Goal: Information Seeking & Learning: Learn about a topic

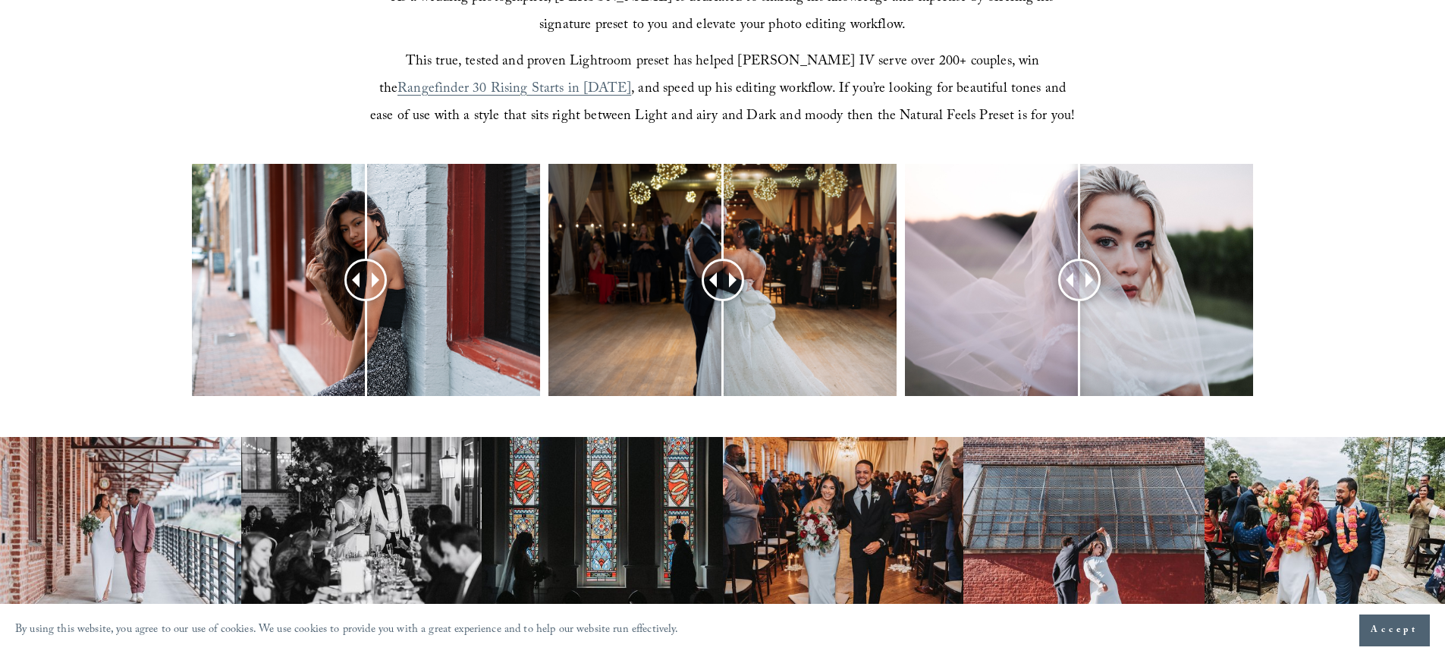
scroll to position [611, 0]
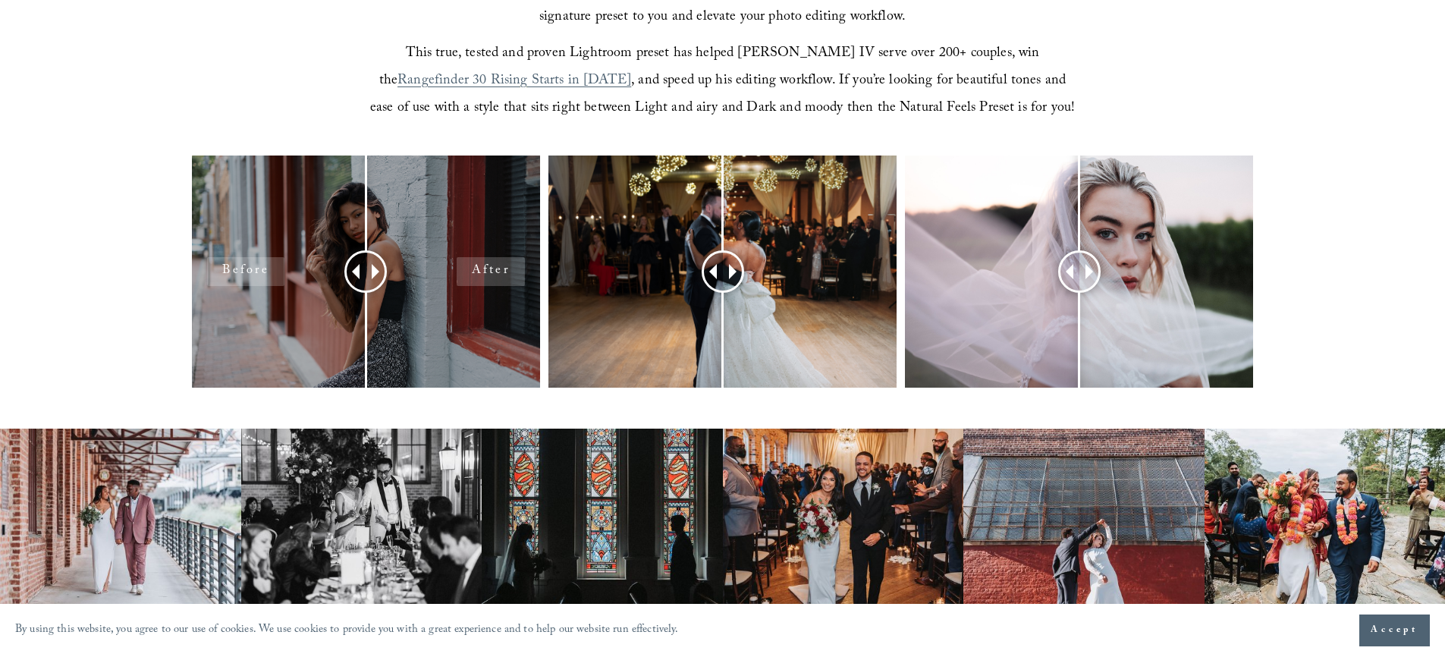
click at [413, 316] on div at bounding box center [366, 271] width 348 height 232
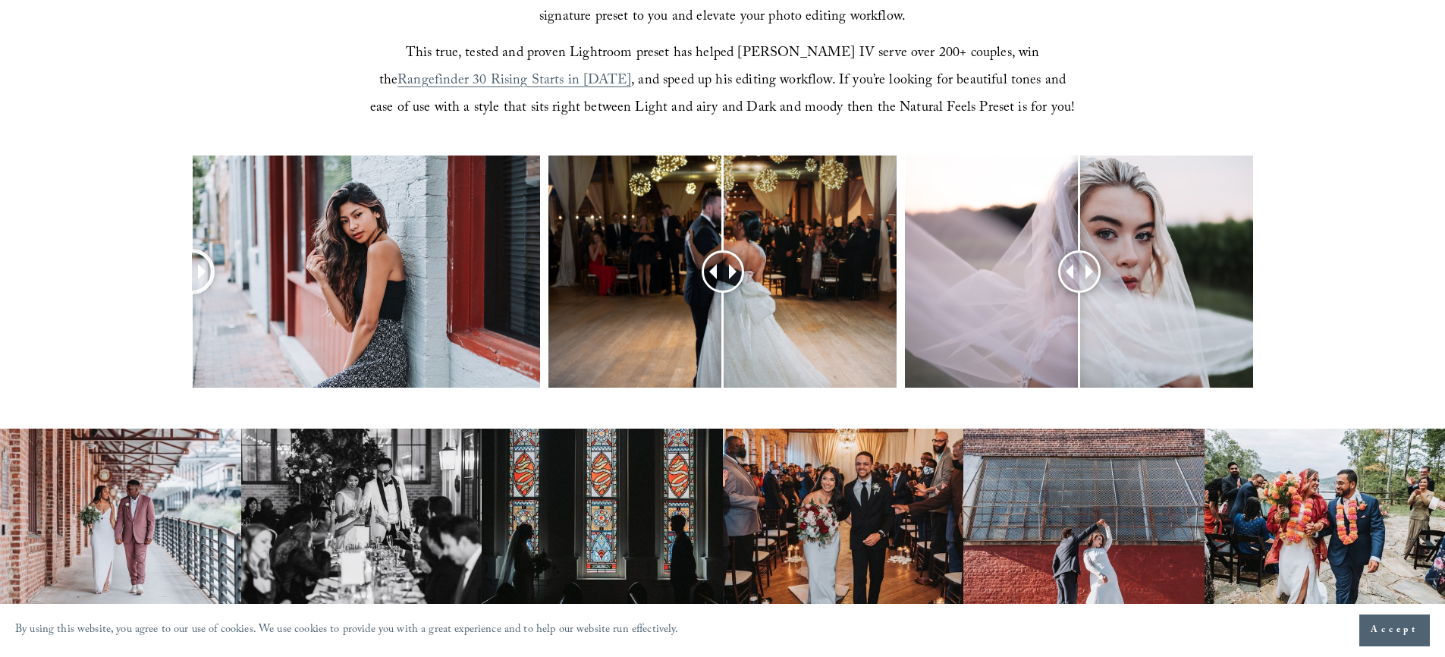
drag, startPoint x: 367, startPoint y: 272, endPoint x: 184, endPoint y: 275, distance: 183.6
click at [184, 275] on div at bounding box center [722, 291] width 1445 height 272
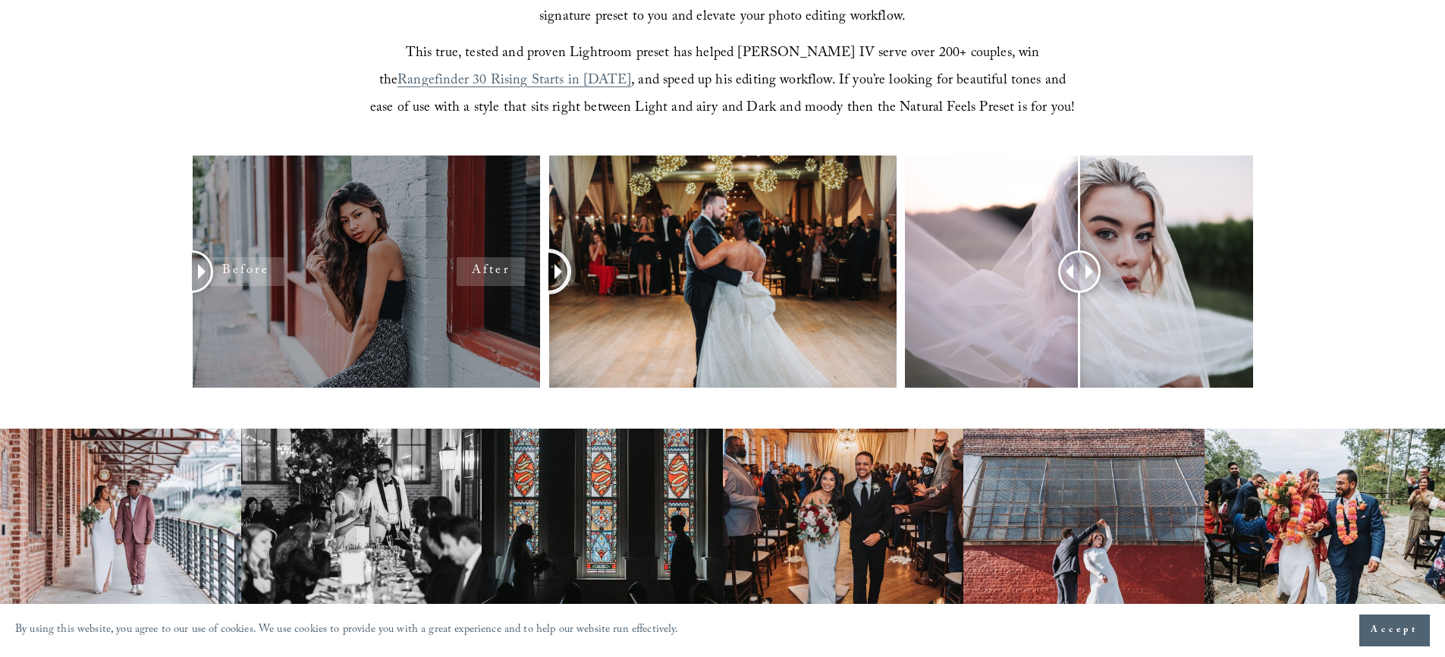
drag, startPoint x: 733, startPoint y: 275, endPoint x: 515, endPoint y: 272, distance: 218.5
click at [515, 272] on div at bounding box center [722, 291] width 1445 height 272
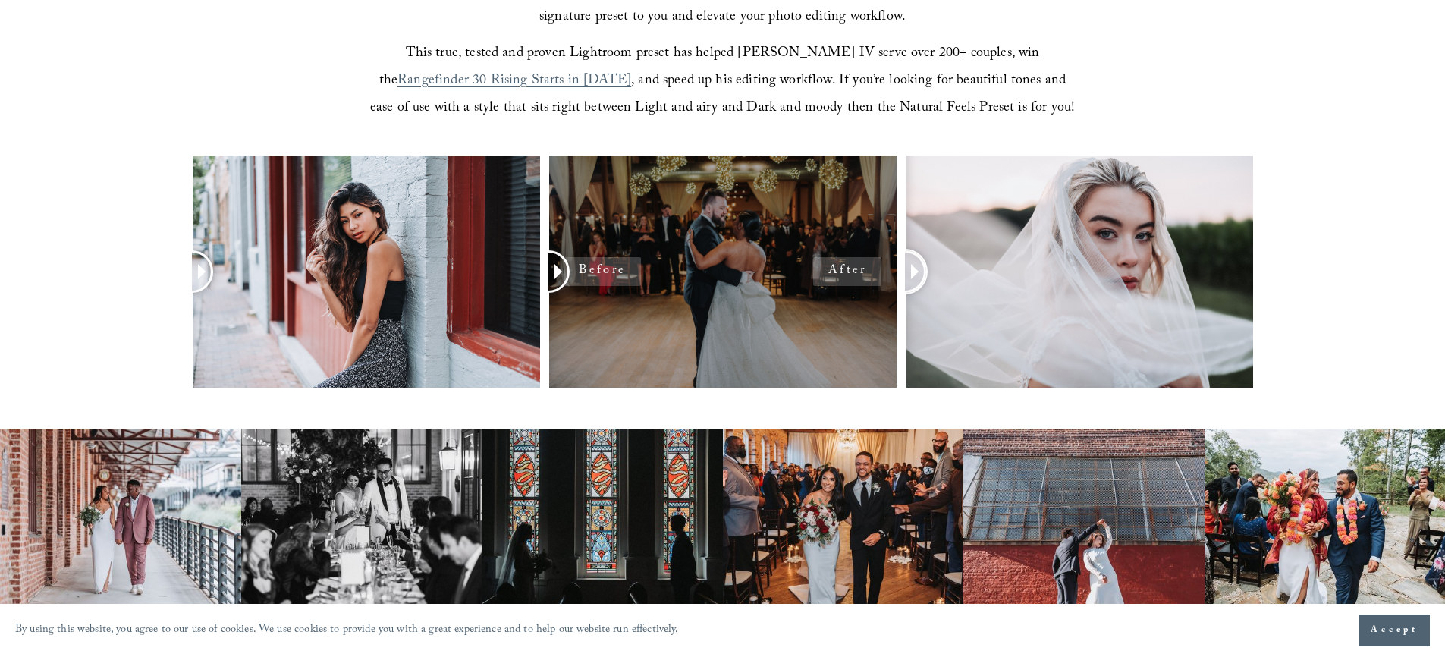
drag, startPoint x: 1088, startPoint y: 269, endPoint x: 884, endPoint y: 269, distance: 204.0
click at [884, 269] on div at bounding box center [722, 291] width 1445 height 272
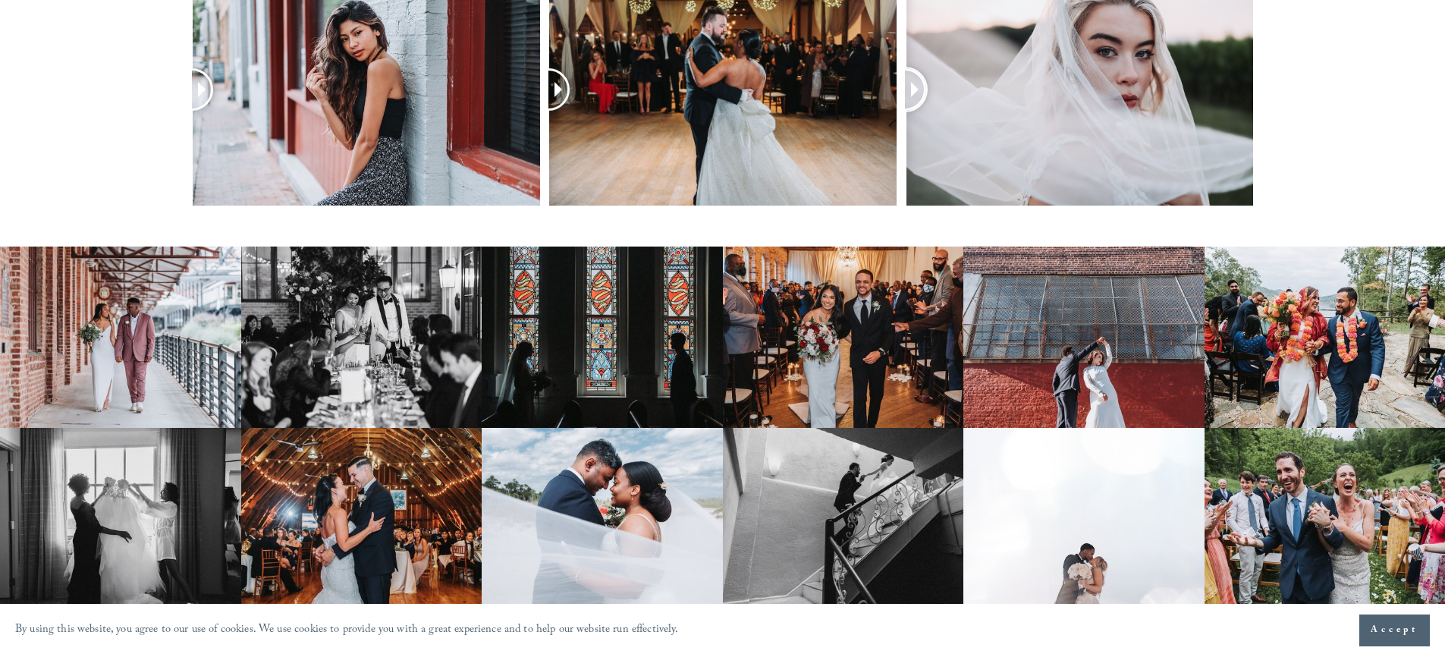
scroll to position [1020, 0]
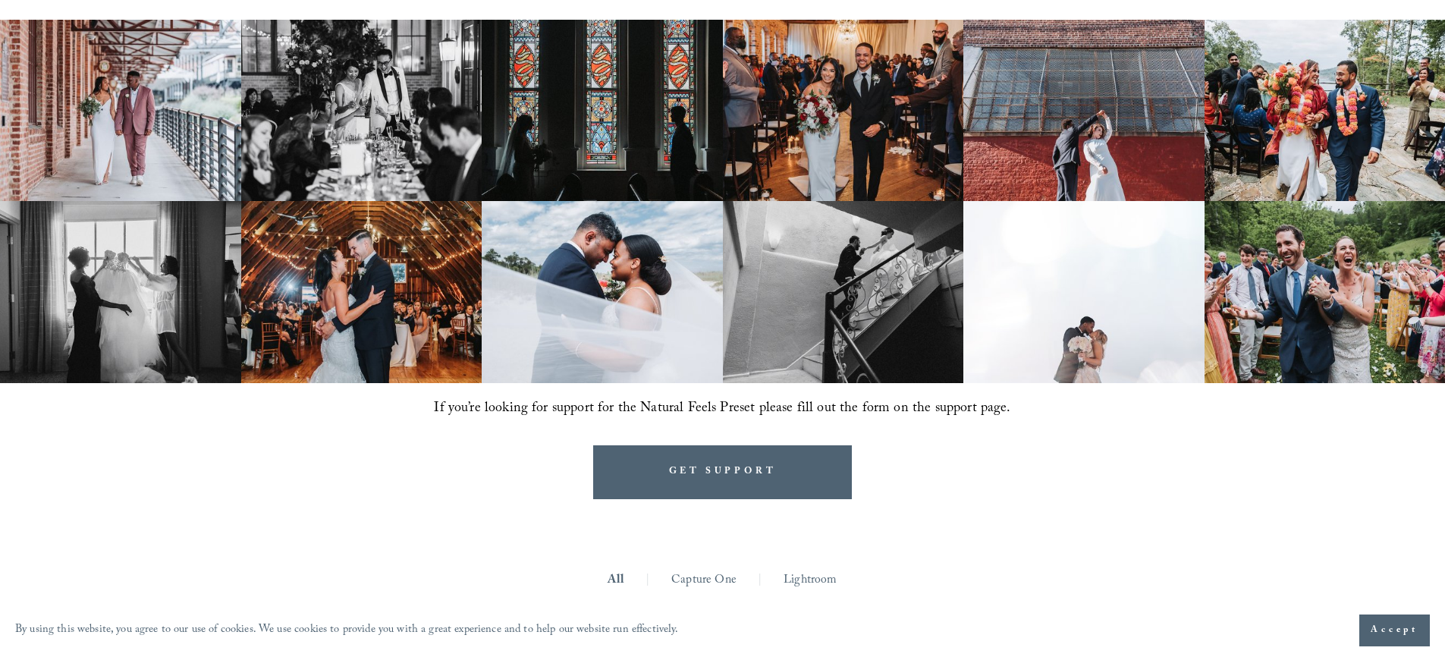
click at [623, 321] on img at bounding box center [602, 291] width 241 height 181
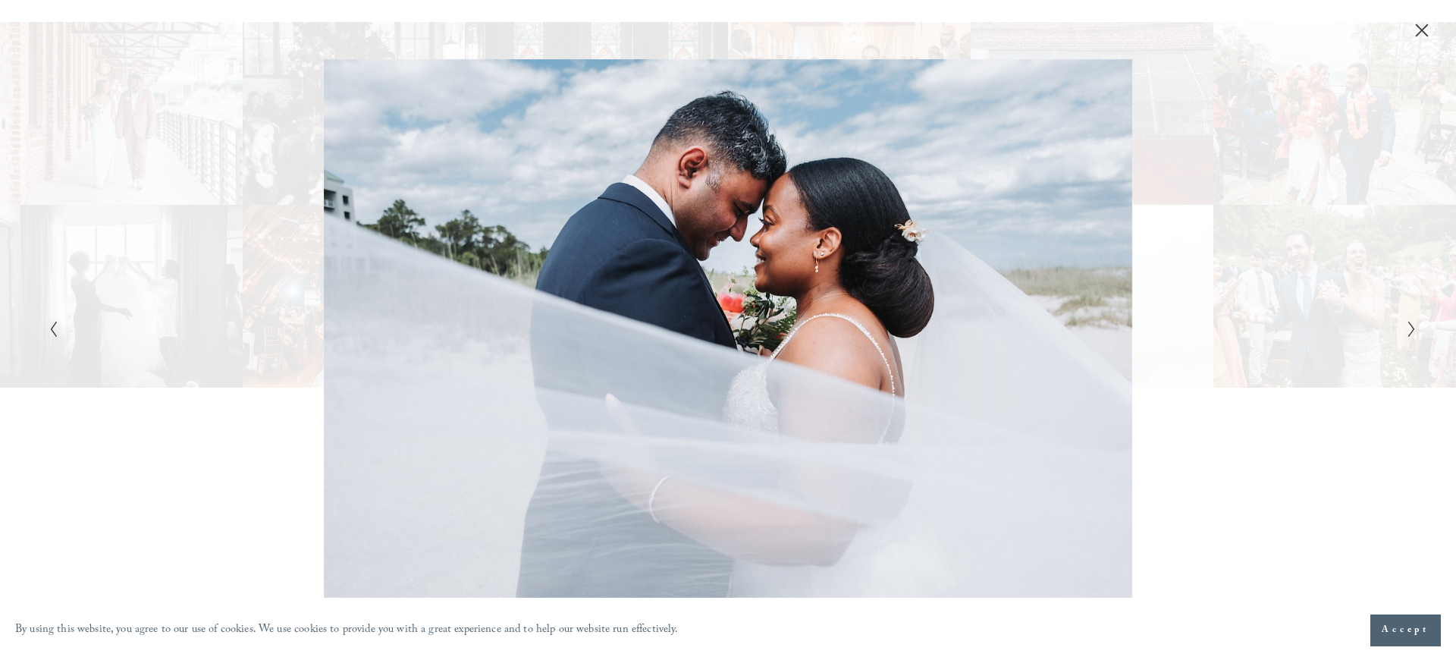
click at [1412, 330] on icon "Next Slide" at bounding box center [1412, 329] width 10 height 18
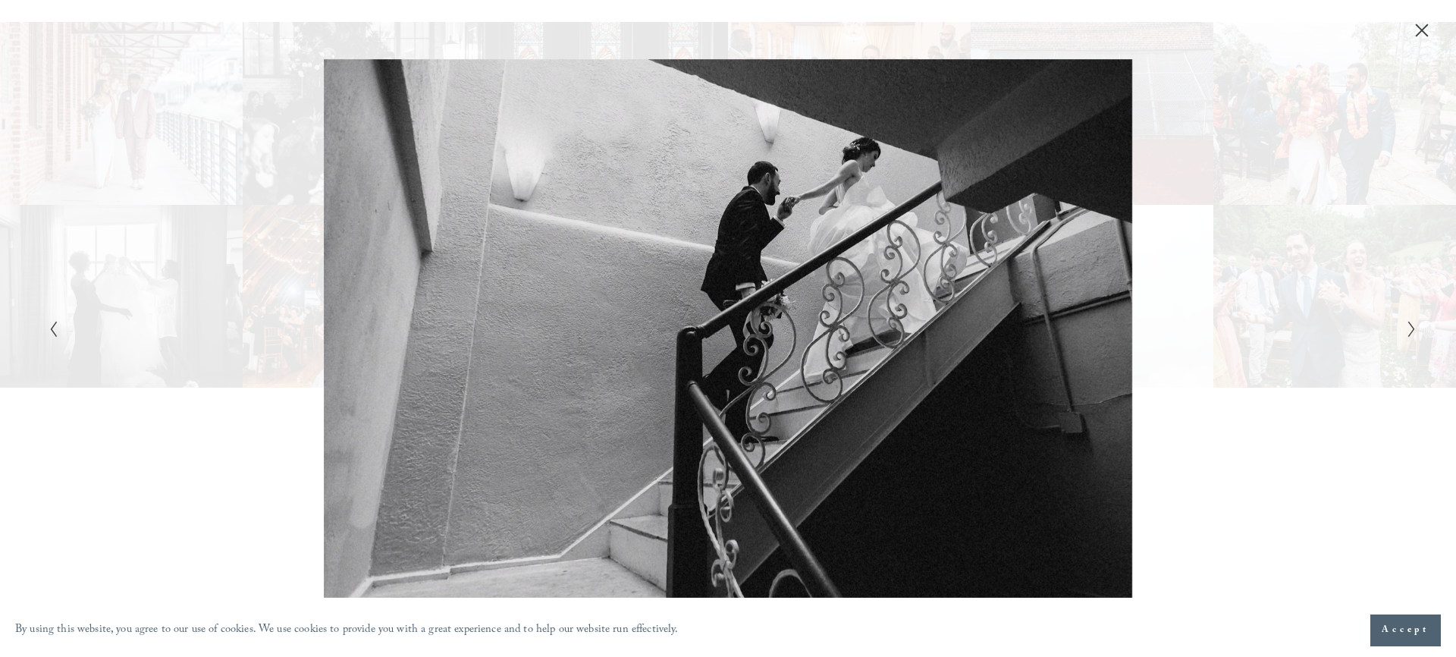
click at [1412, 330] on icon "Next Slide" at bounding box center [1412, 329] width 10 height 18
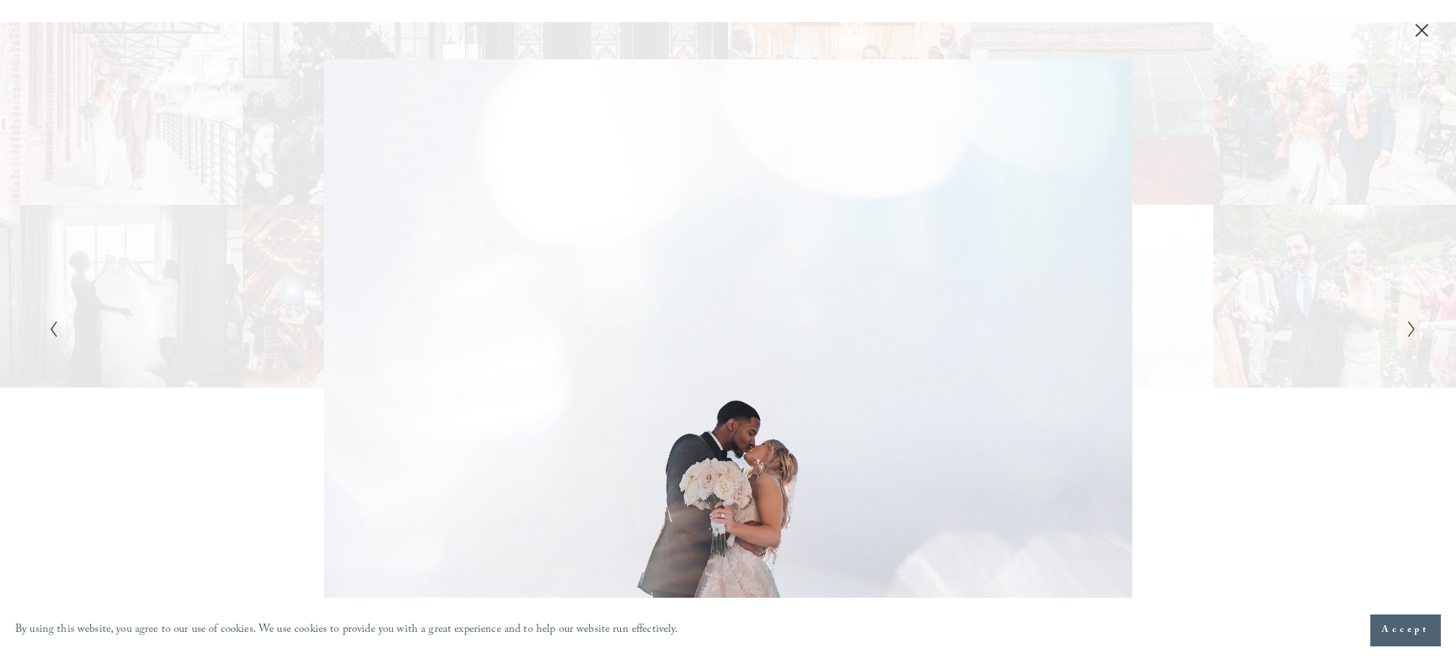
click at [1412, 330] on icon "Next Slide" at bounding box center [1412, 329] width 10 height 18
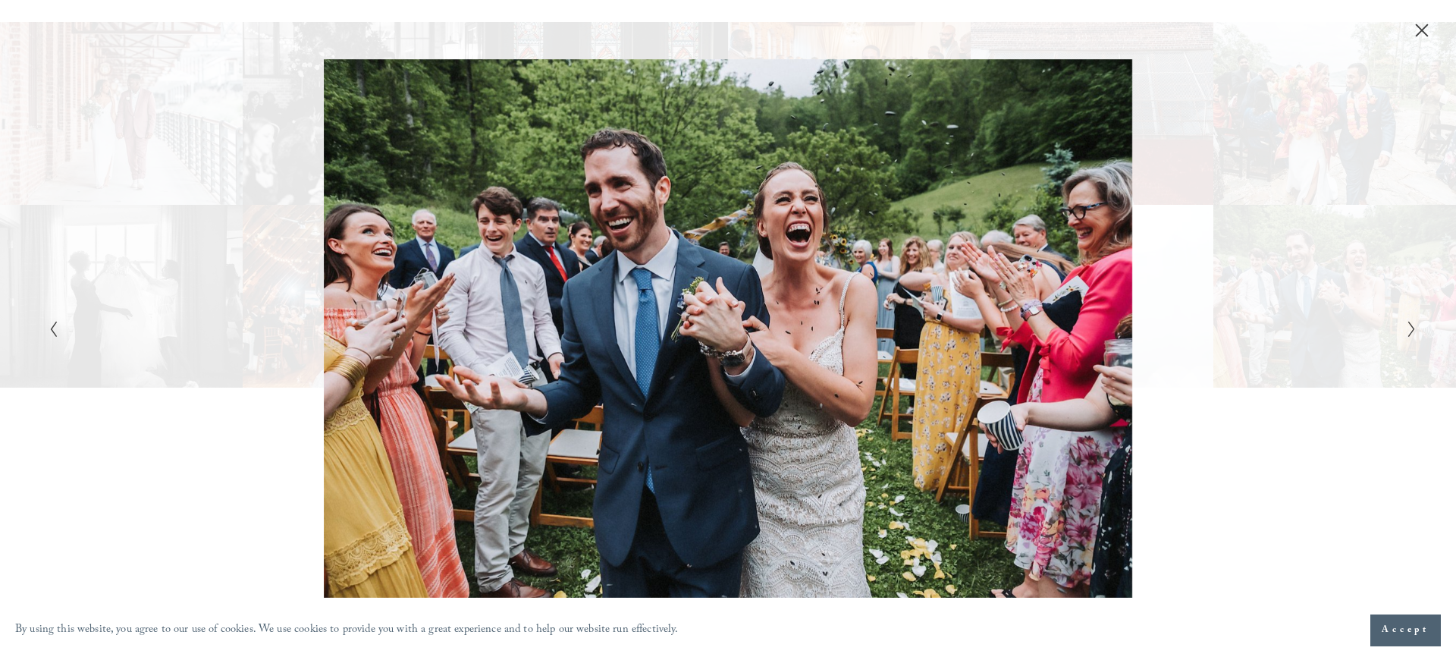
click at [1412, 329] on icon "Next Slide" at bounding box center [1412, 329] width 10 height 18
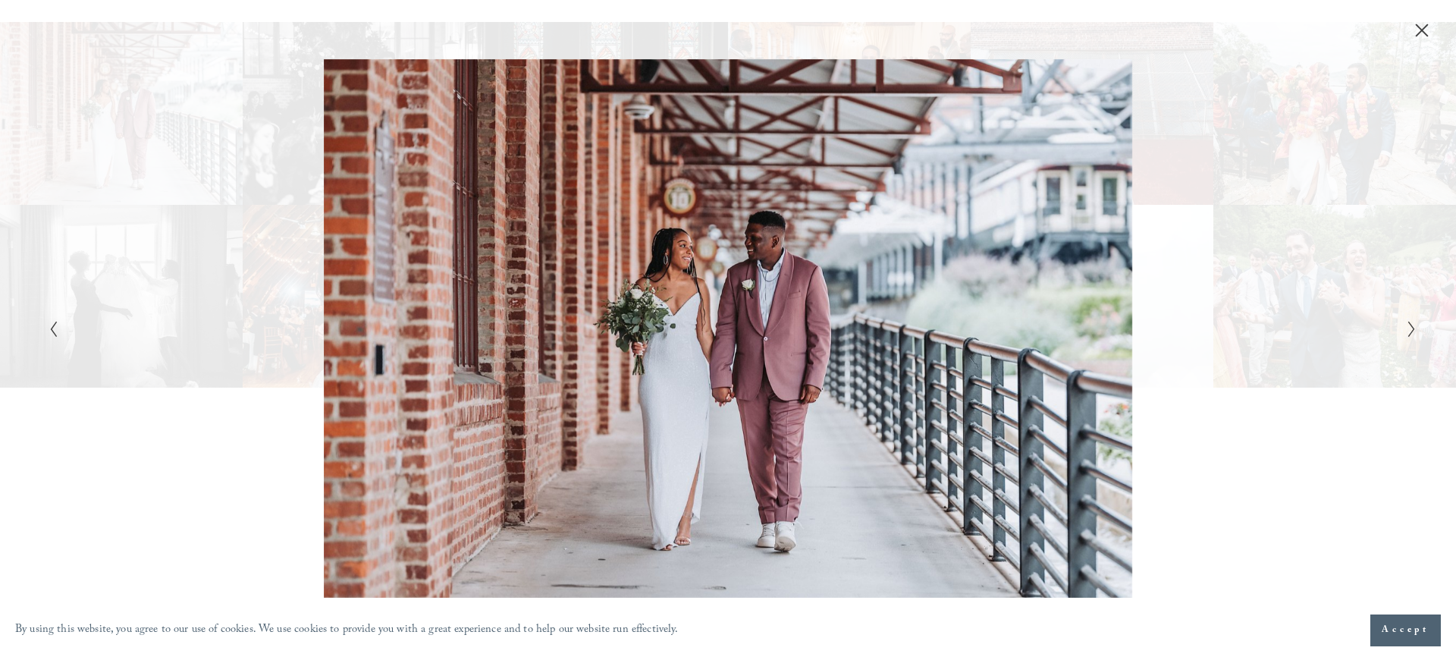
click at [1412, 329] on icon "Next Slide" at bounding box center [1412, 329] width 10 height 18
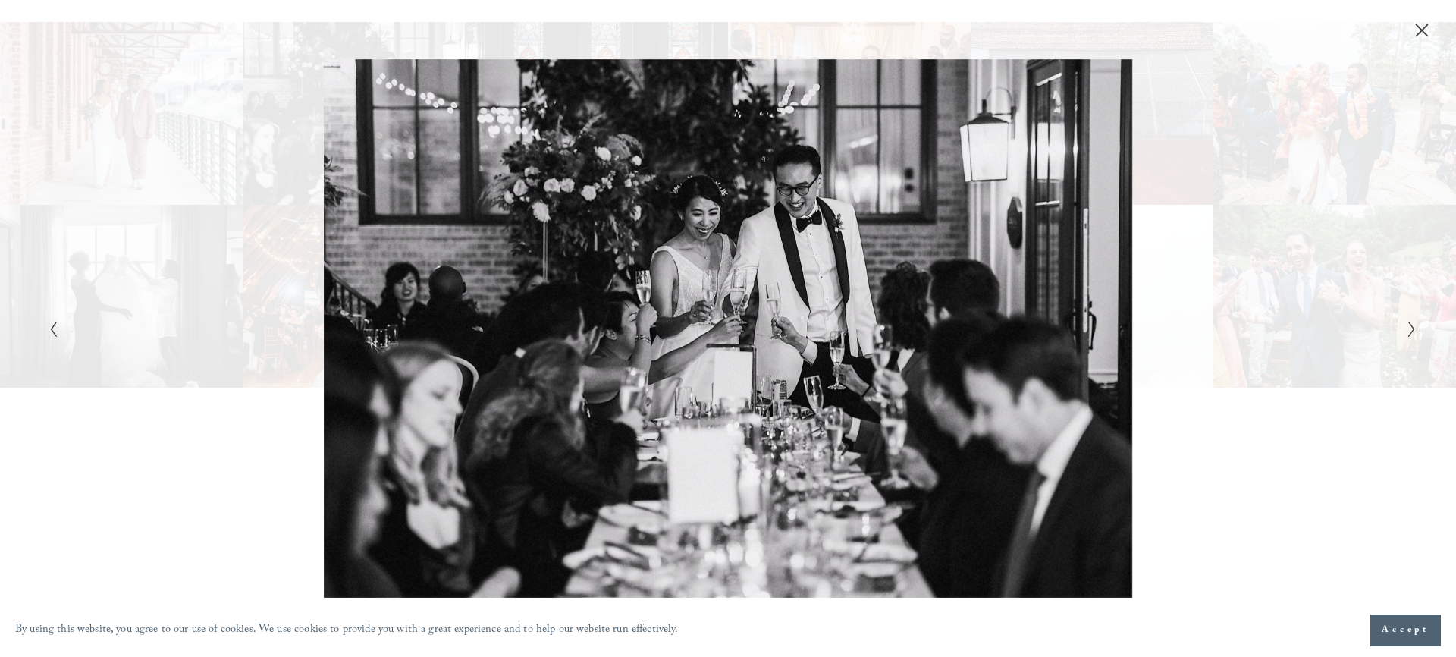
click at [1415, 326] on icon "Next Slide" at bounding box center [1412, 329] width 10 height 18
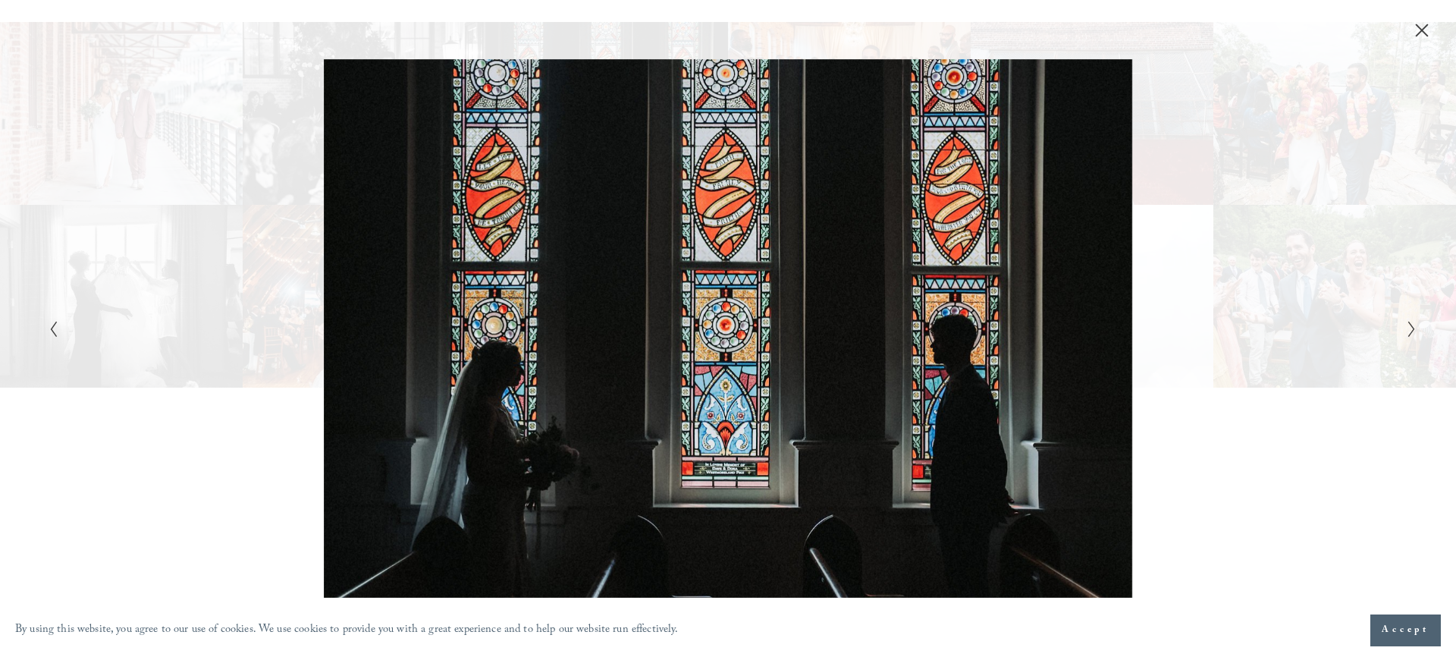
click at [1415, 326] on icon "Next Slide" at bounding box center [1412, 329] width 10 height 18
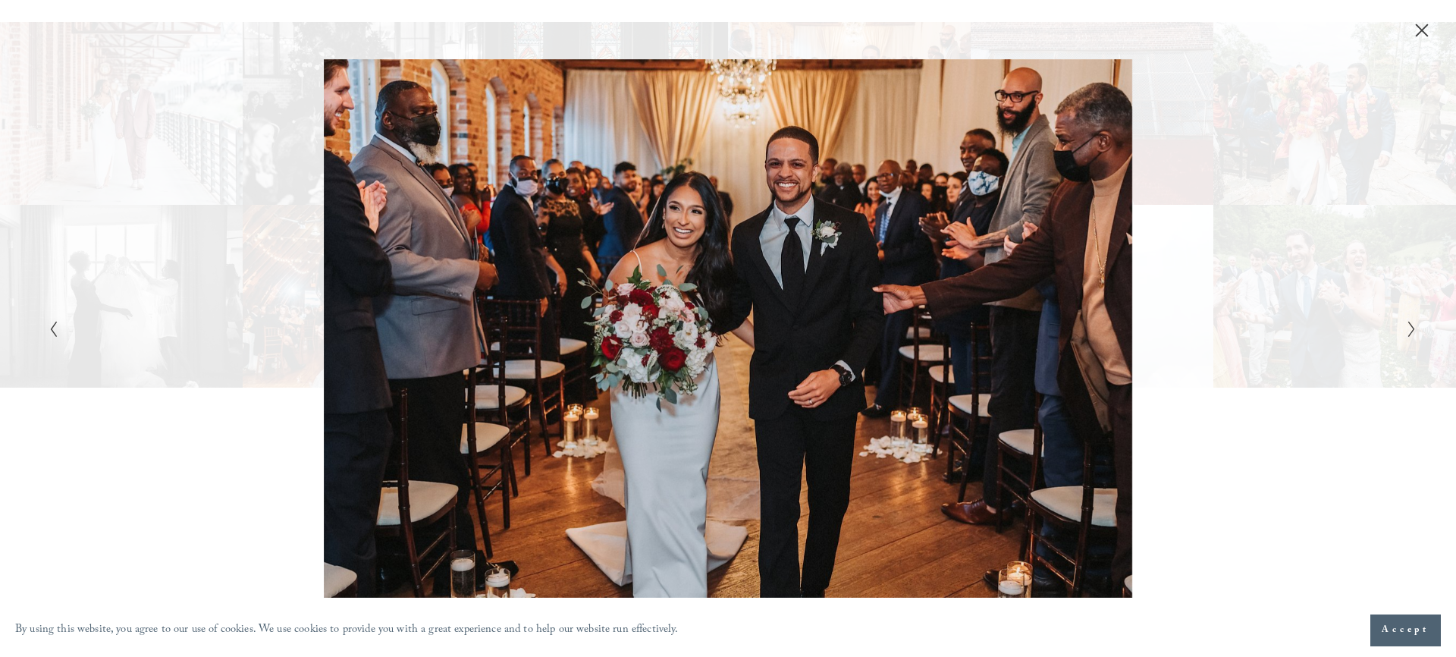
click at [1413, 334] on icon "Next Slide" at bounding box center [1412, 329] width 10 height 18
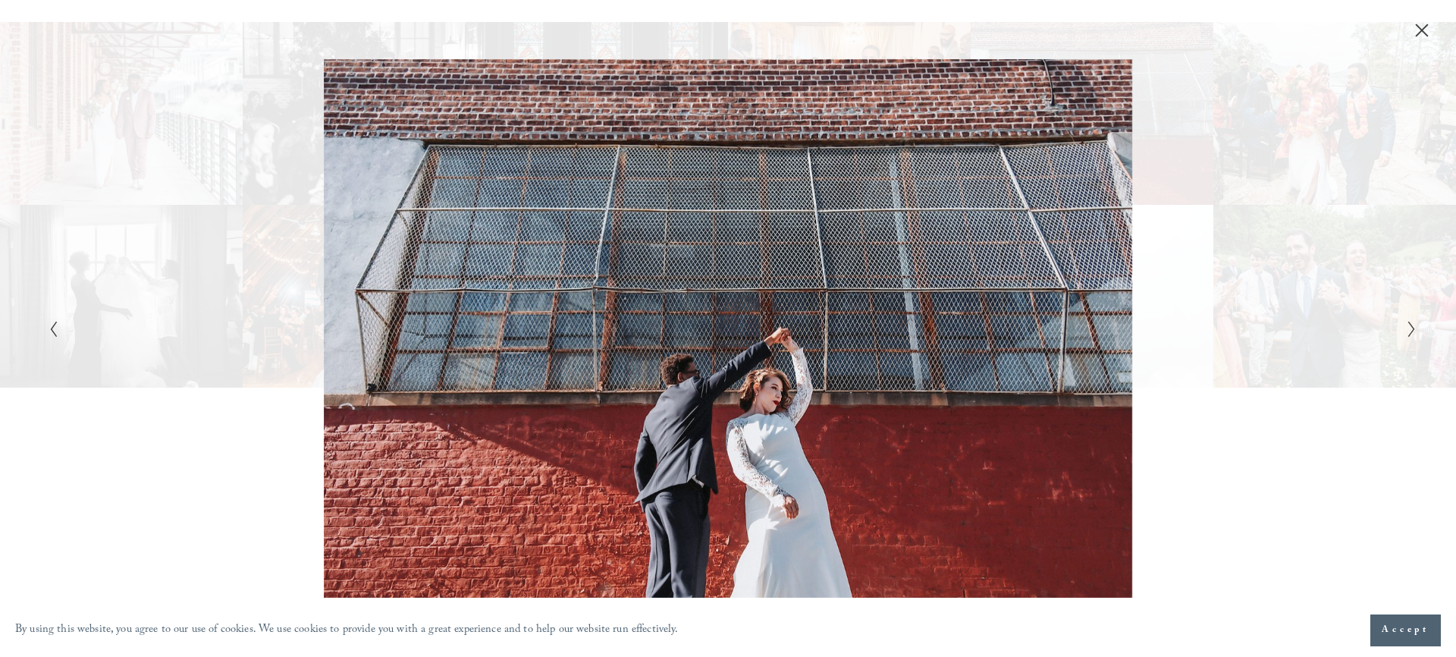
click at [1413, 334] on icon "Next Slide" at bounding box center [1412, 329] width 10 height 18
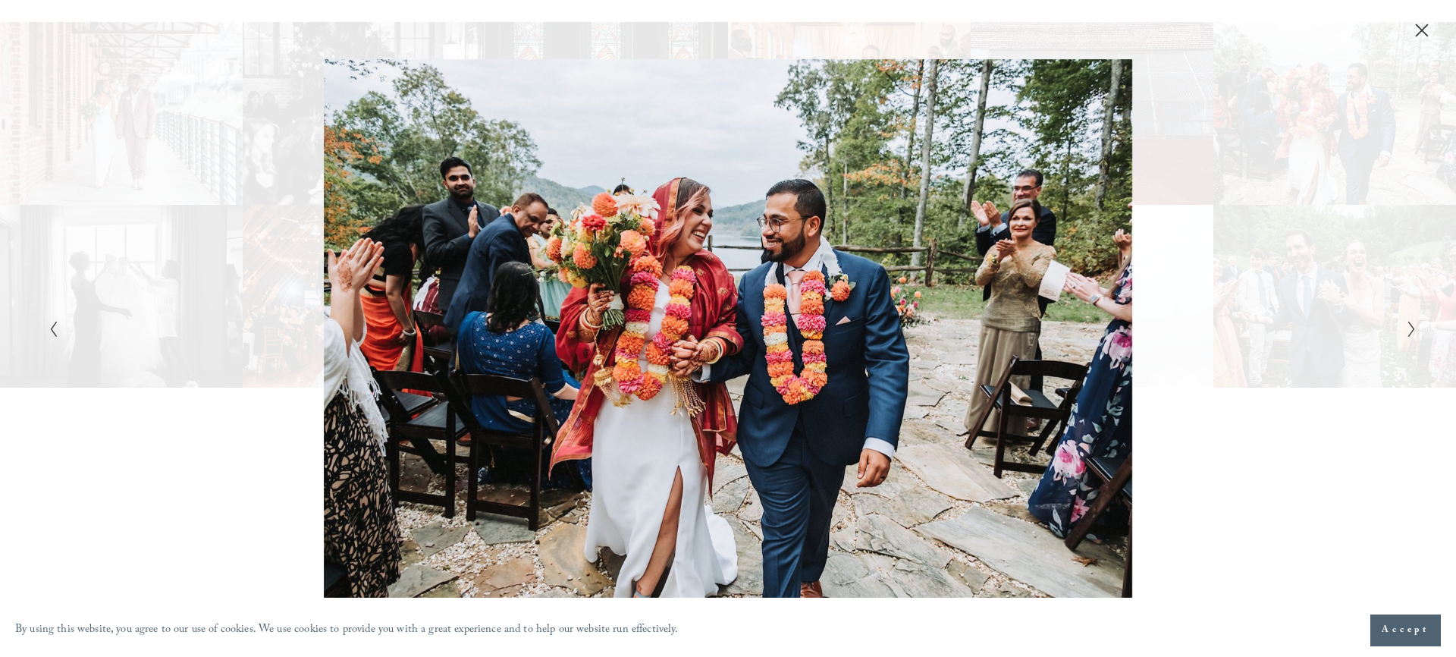
click at [1402, 331] on button "Next Slide" at bounding box center [1407, 328] width 10 height 18
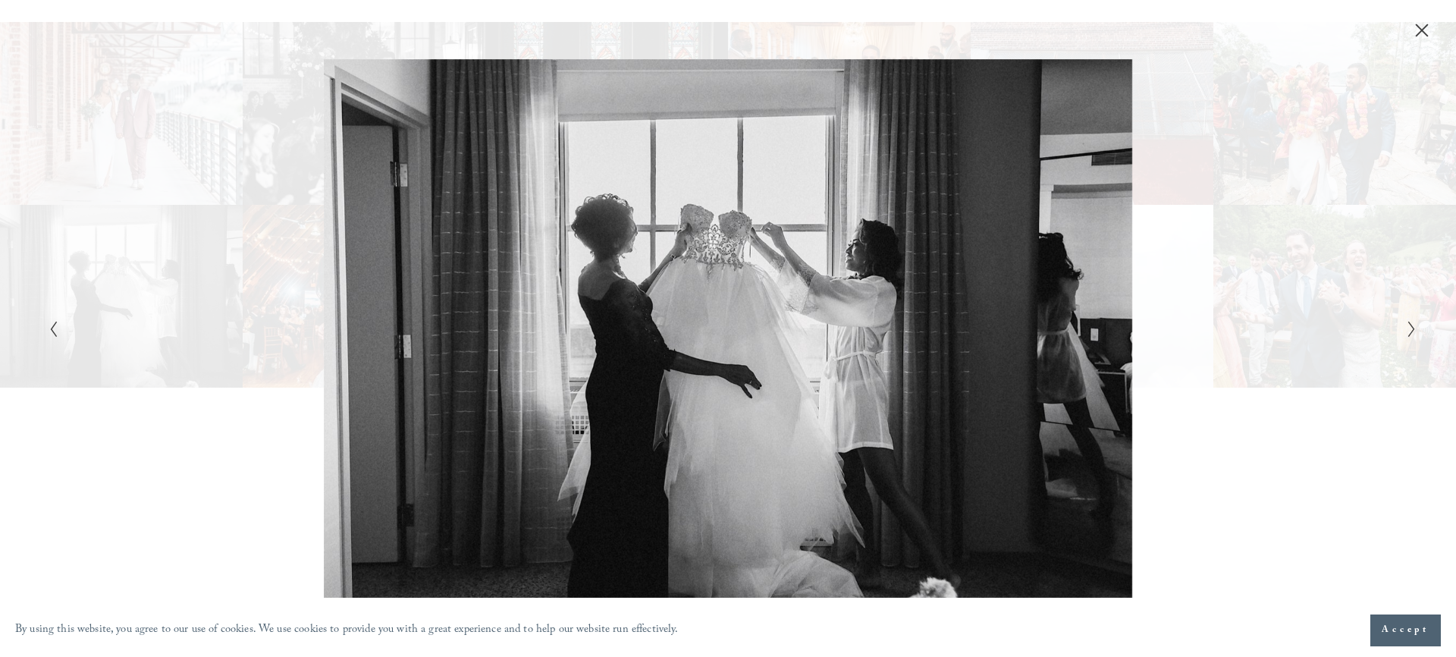
click at [1411, 325] on icon "Next Slide" at bounding box center [1412, 329] width 10 height 18
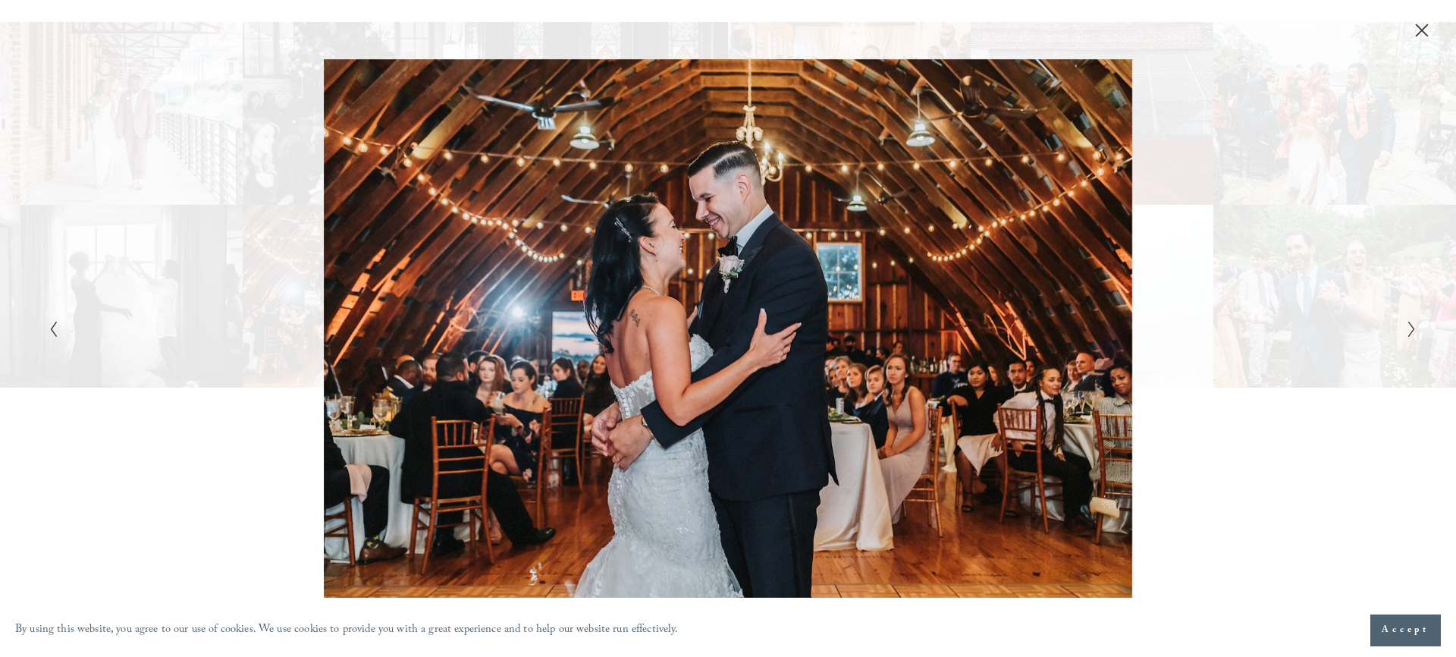
click at [1413, 326] on polyline "Next Slide" at bounding box center [1411, 329] width 5 height 15
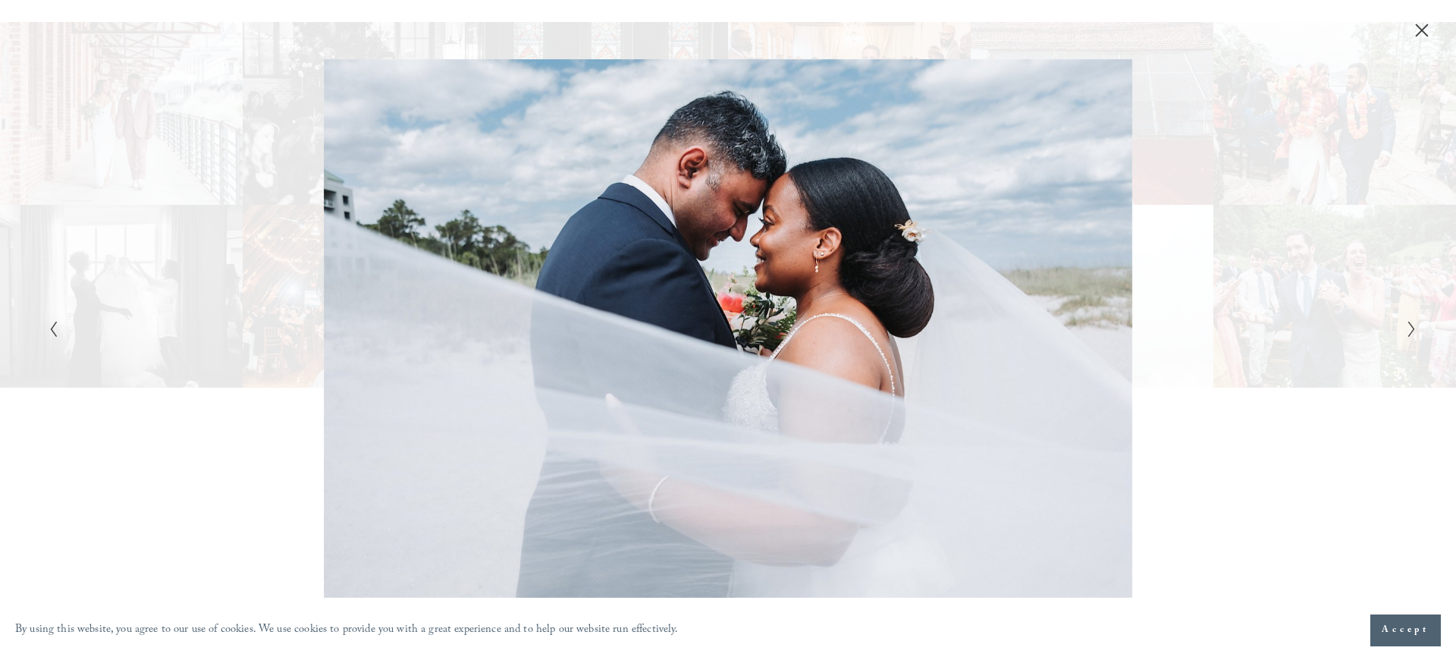
click at [1413, 326] on polyline "Next Slide" at bounding box center [1411, 329] width 5 height 15
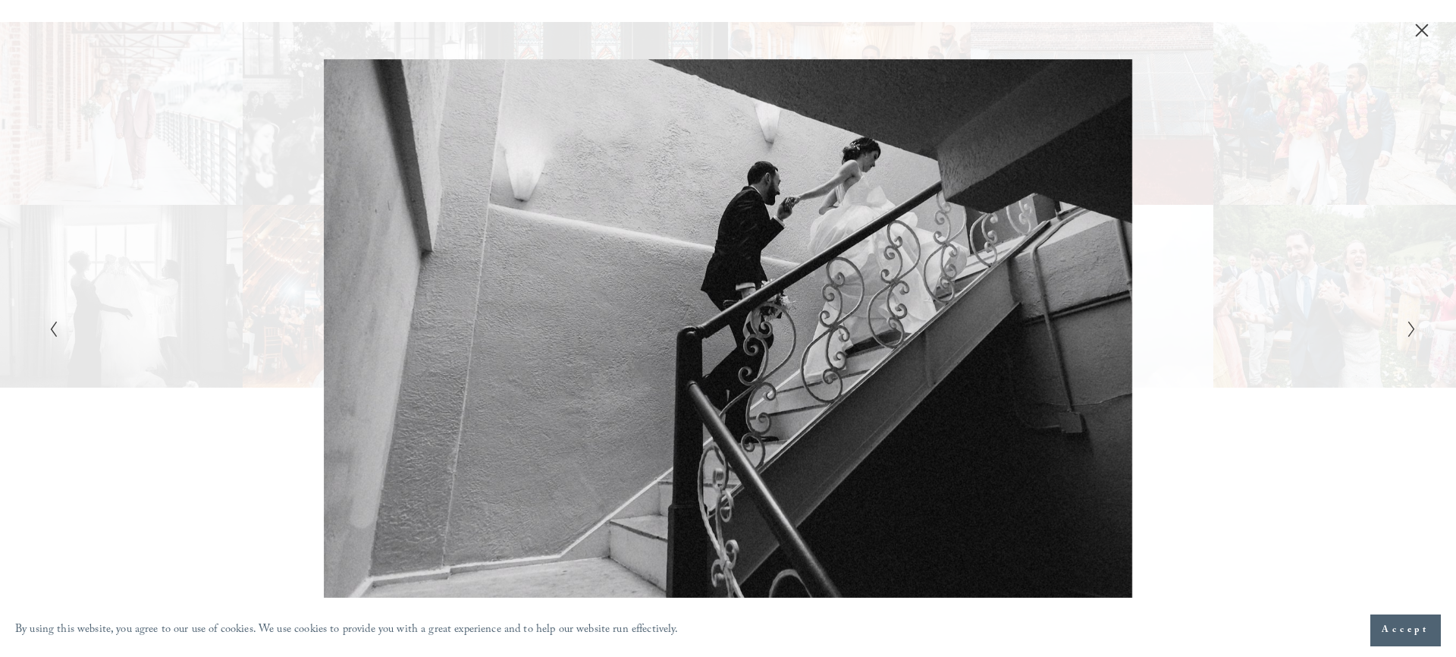
click at [1413, 326] on polyline "Next Slide" at bounding box center [1411, 329] width 5 height 15
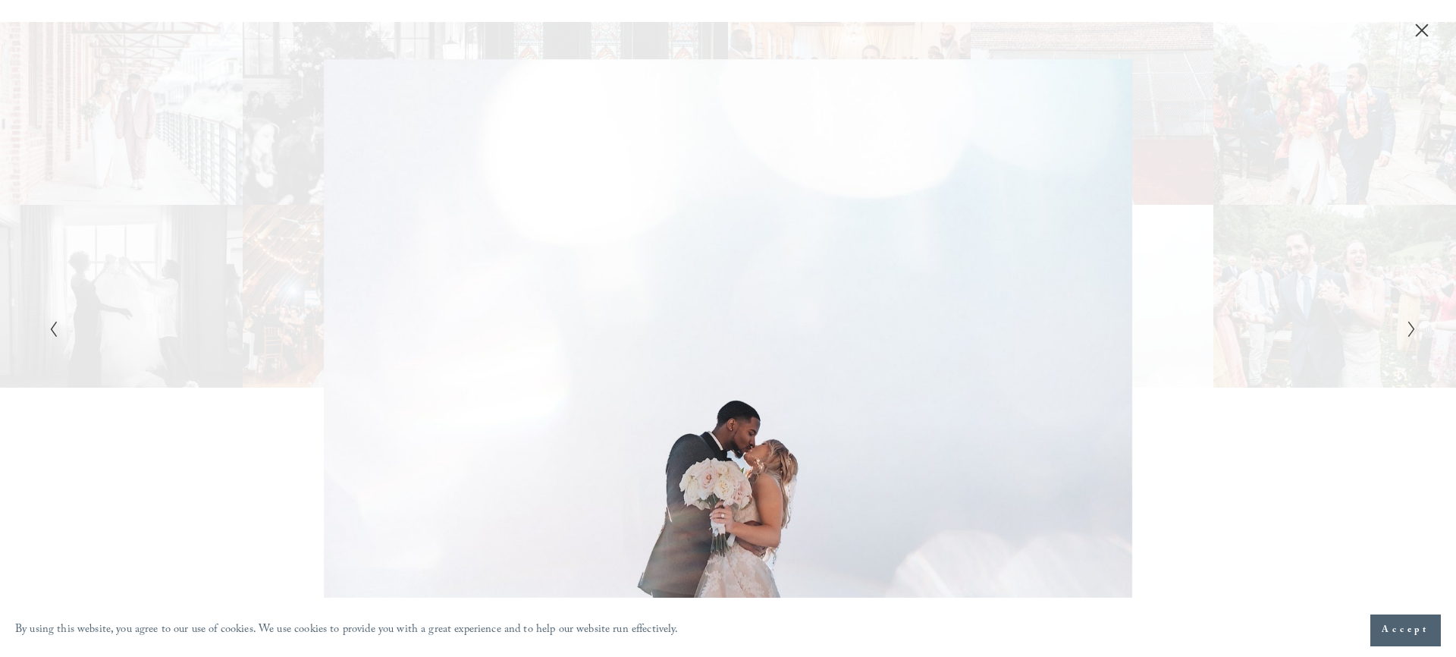
click at [1413, 326] on polyline "Next Slide" at bounding box center [1411, 329] width 5 height 15
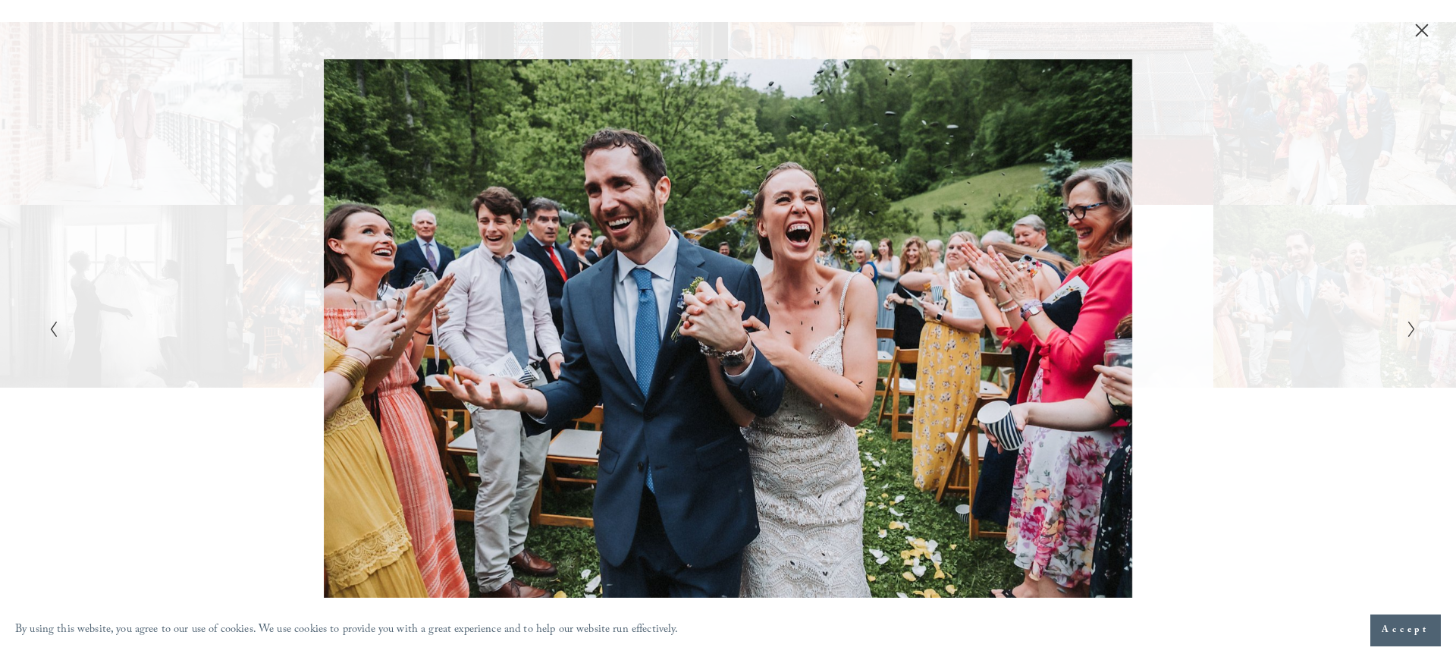
click at [1420, 29] on icon "Close" at bounding box center [1422, 30] width 15 height 15
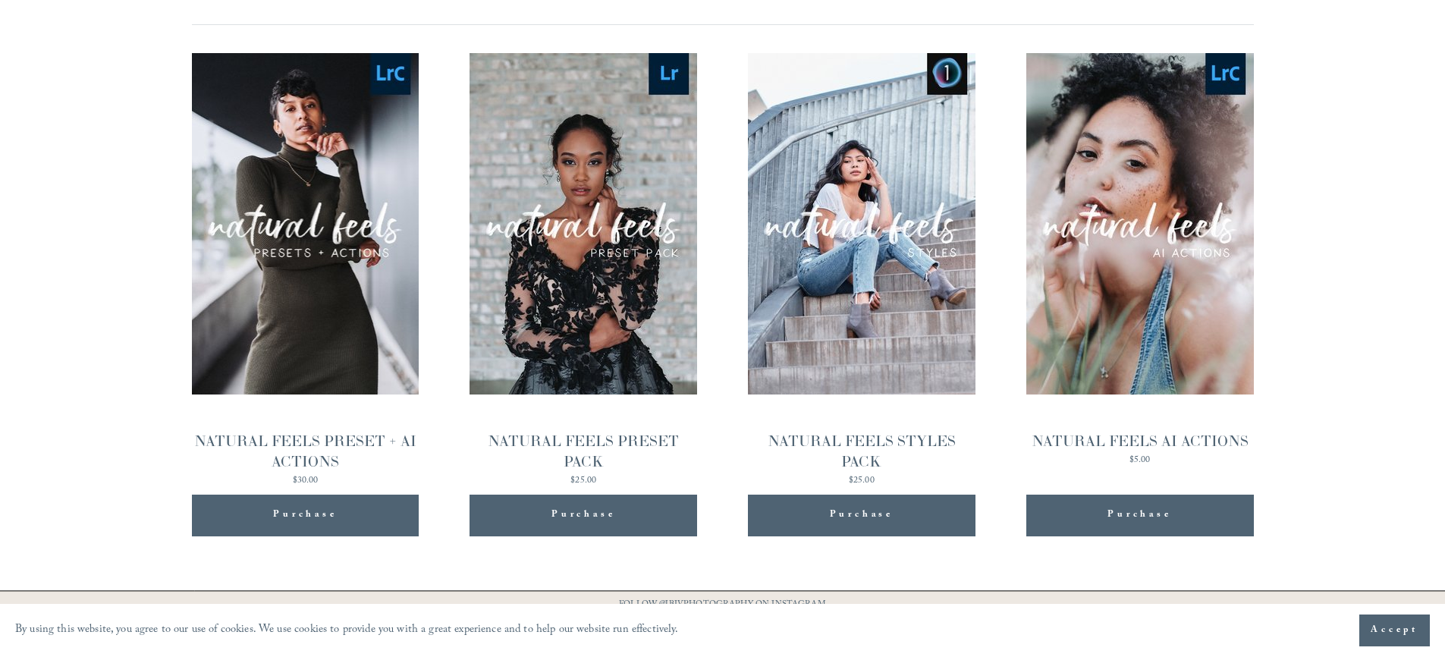
scroll to position [1644, 0]
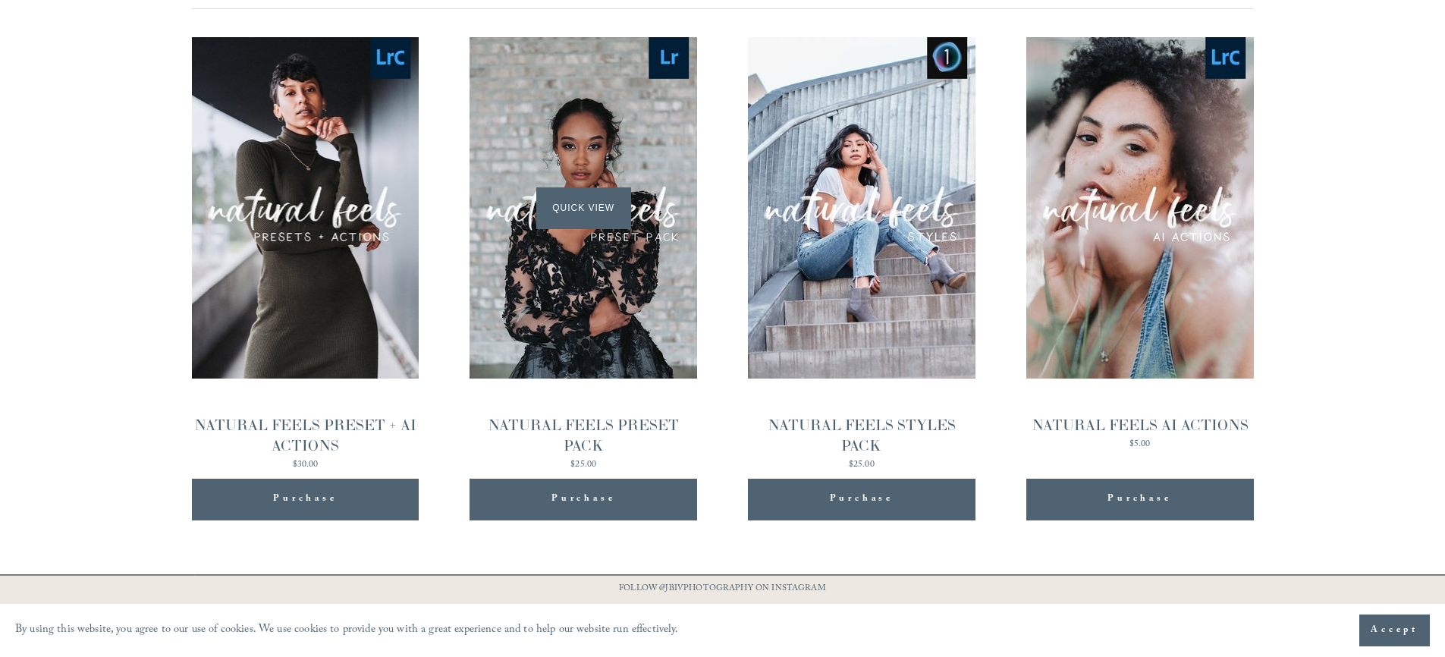
click at [603, 325] on div "Quick View" at bounding box center [583, 207] width 228 height 341
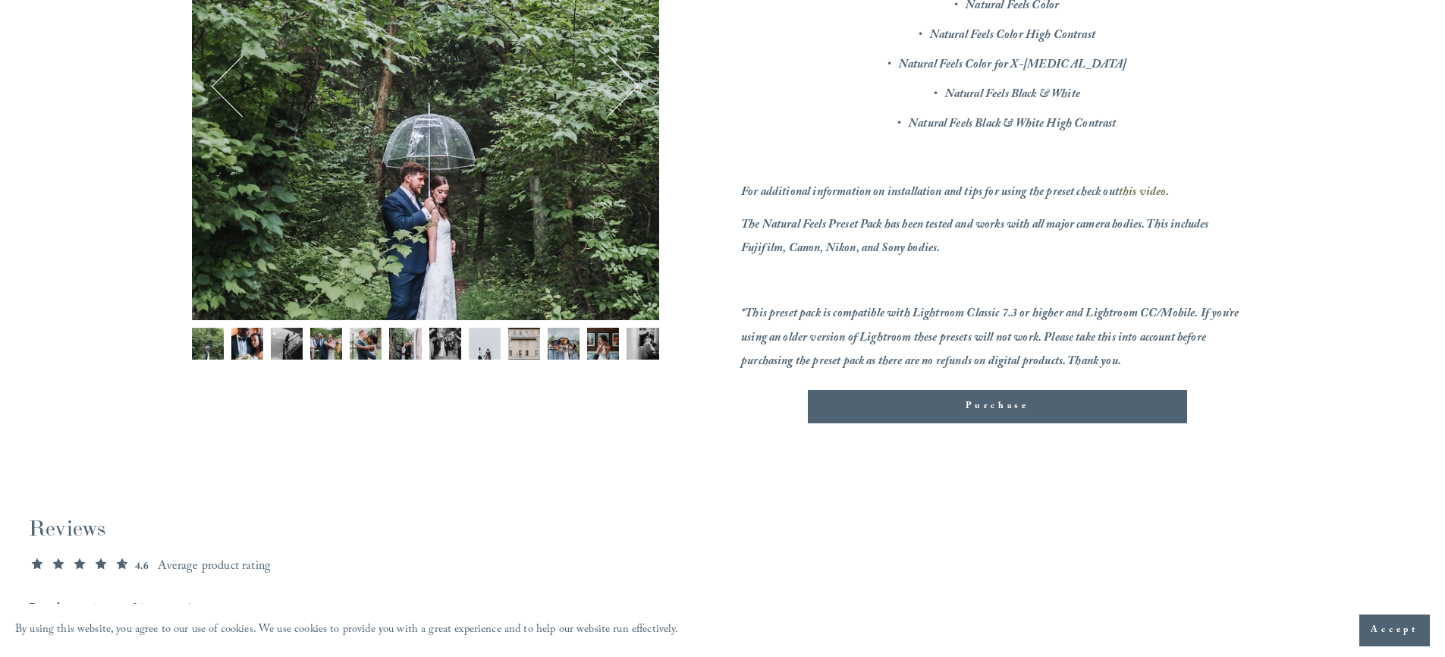
scroll to position [370, 0]
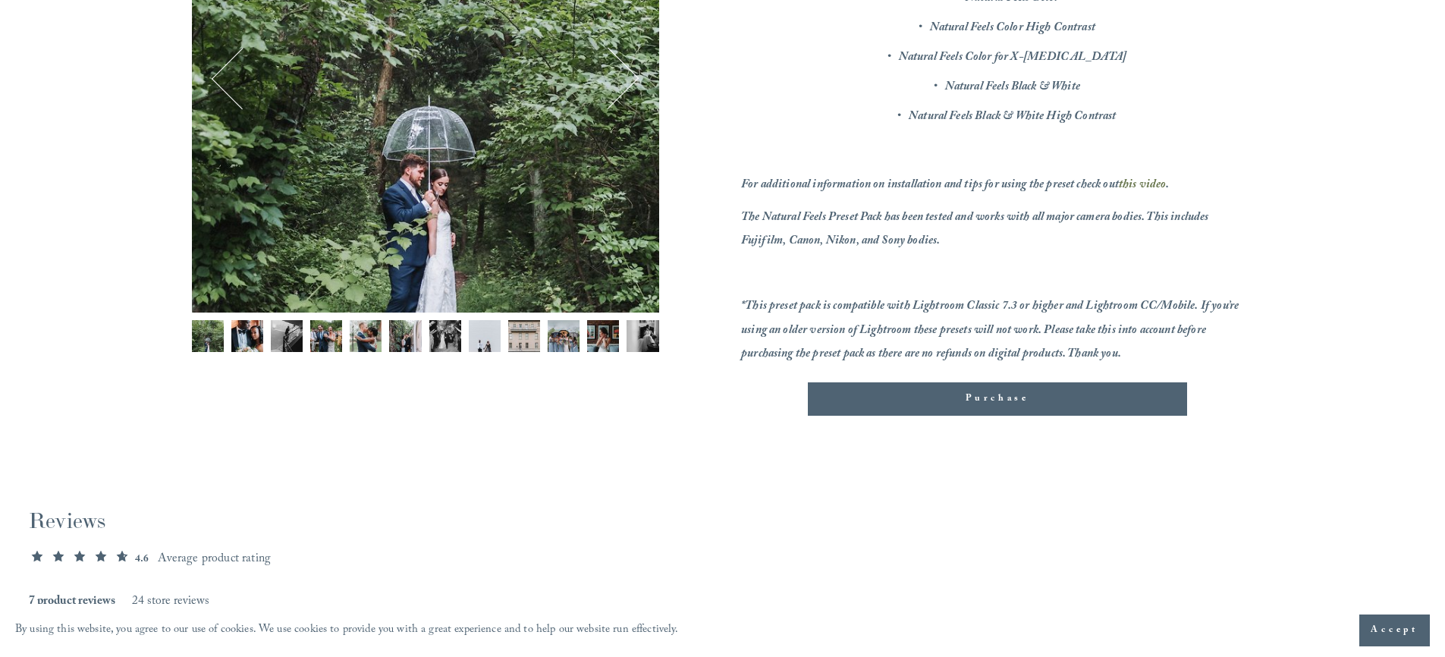
click at [207, 331] on img "Image 1 of 12" at bounding box center [208, 336] width 32 height 32
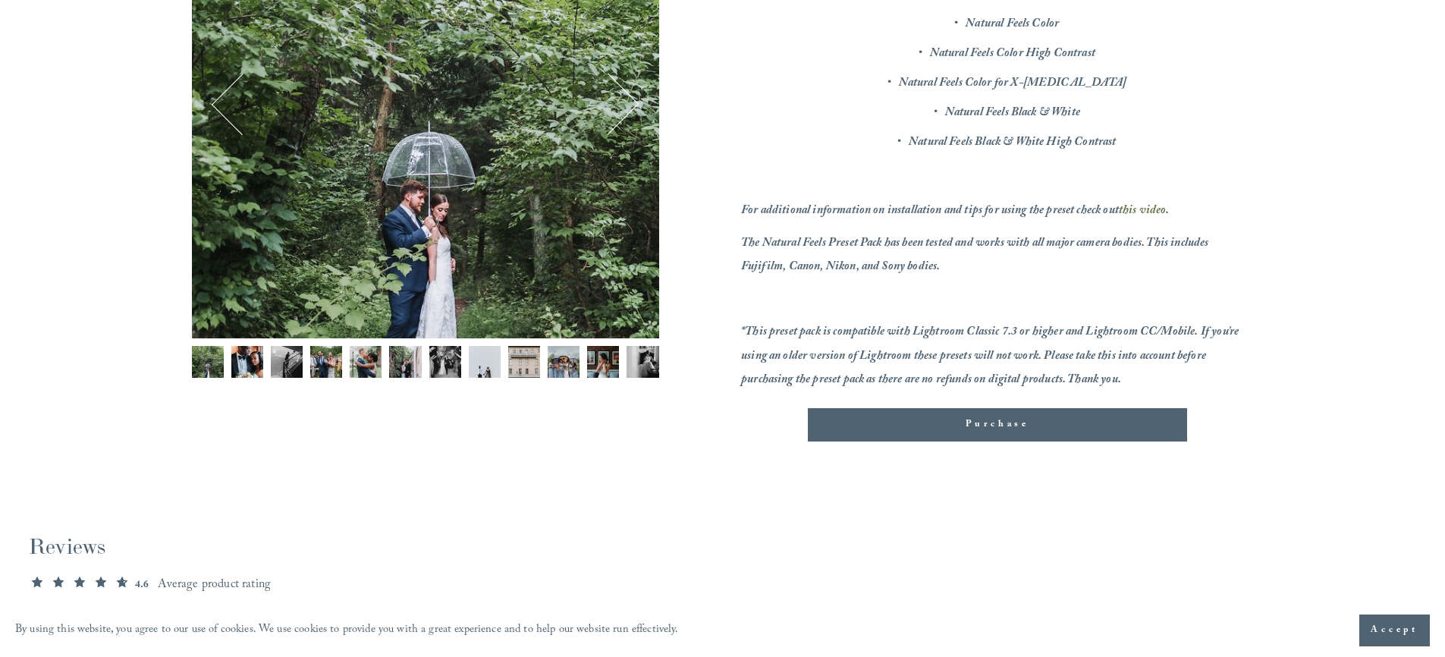
scroll to position [344, 0]
click at [246, 367] on img "Image 2 of 12" at bounding box center [247, 363] width 32 height 32
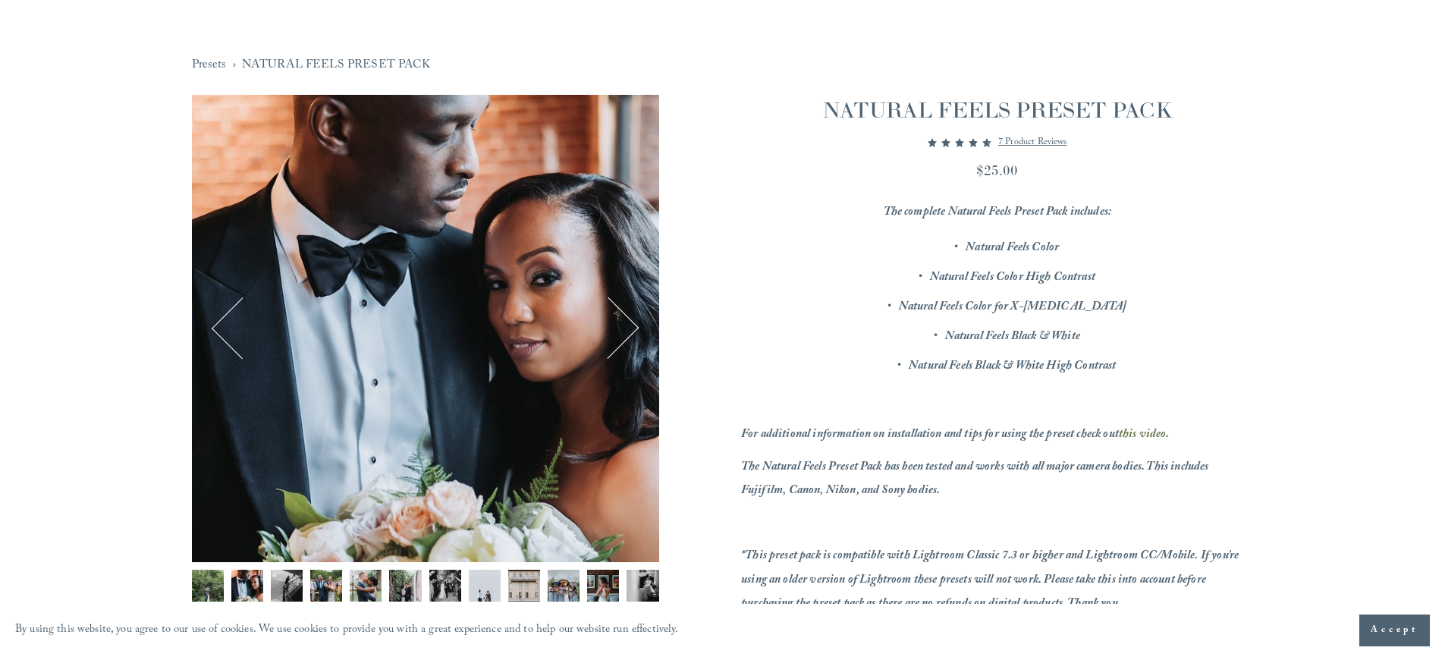
scroll to position [207, 0]
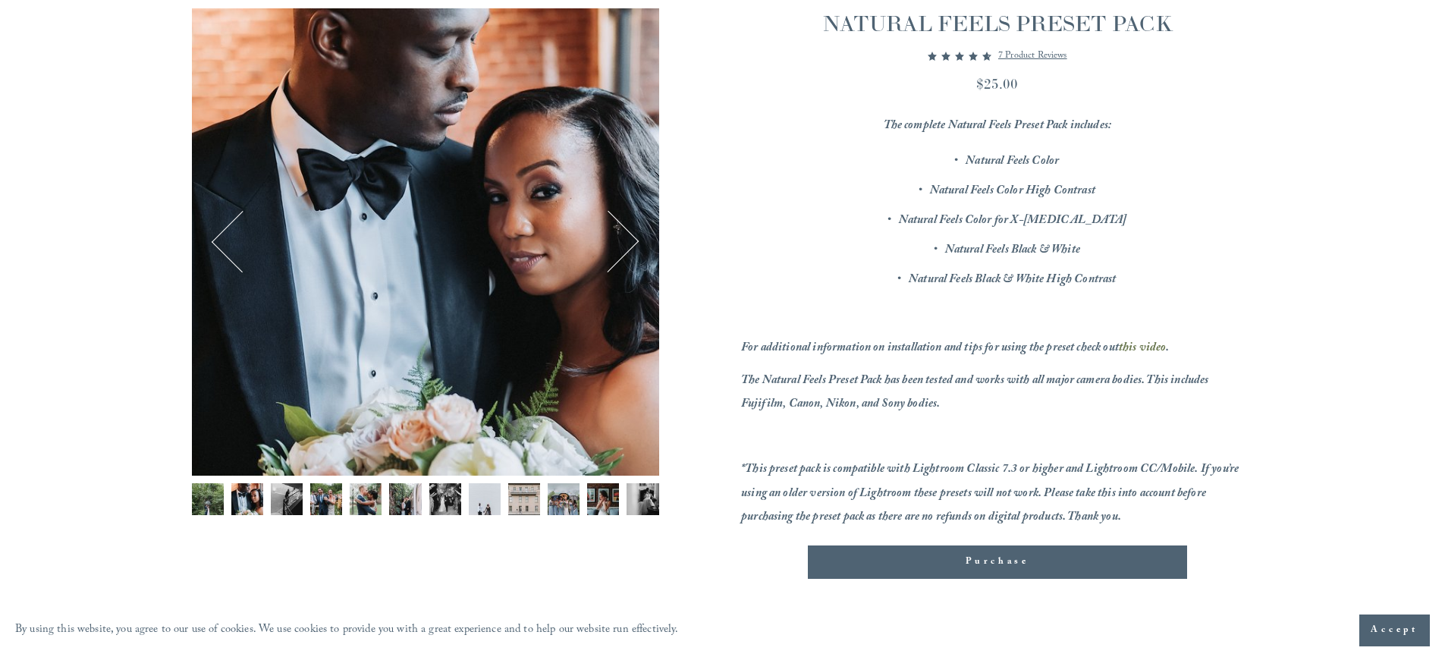
click at [280, 494] on img "Image 3 of 12" at bounding box center [287, 499] width 32 height 32
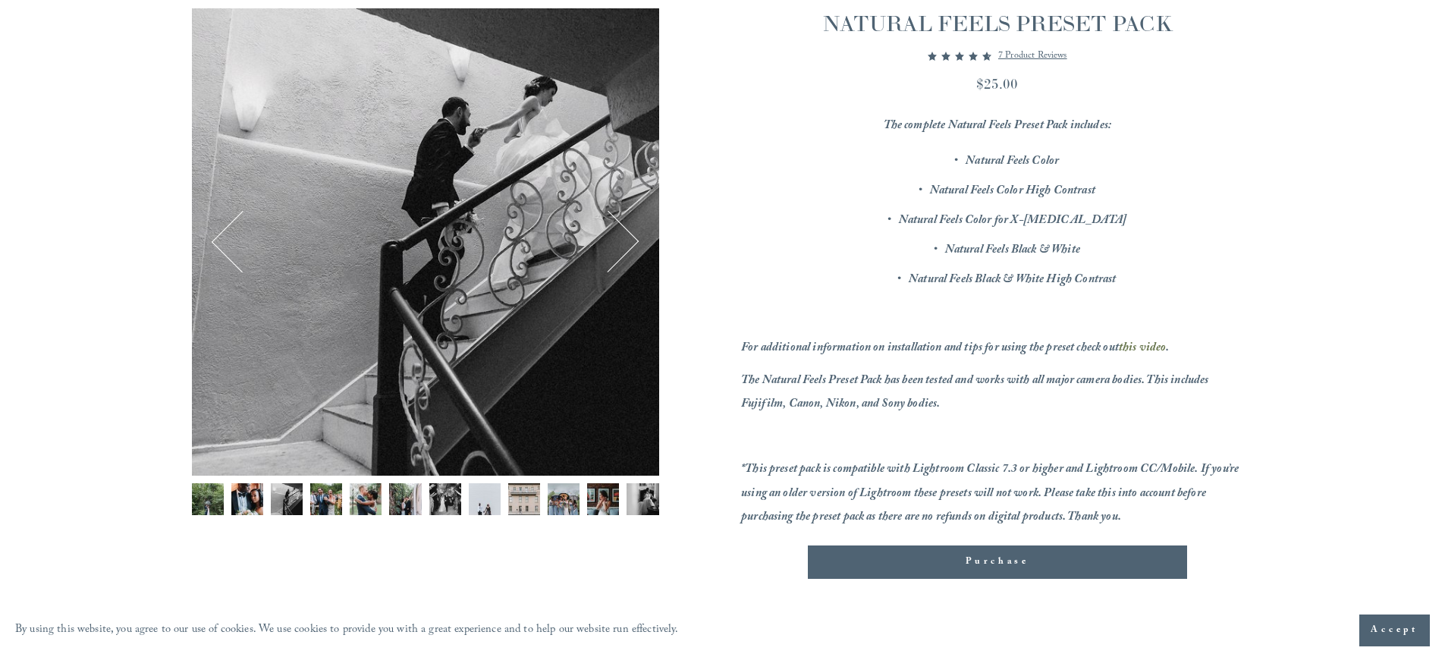
click at [322, 496] on img "Image 4 of 12" at bounding box center [326, 499] width 32 height 32
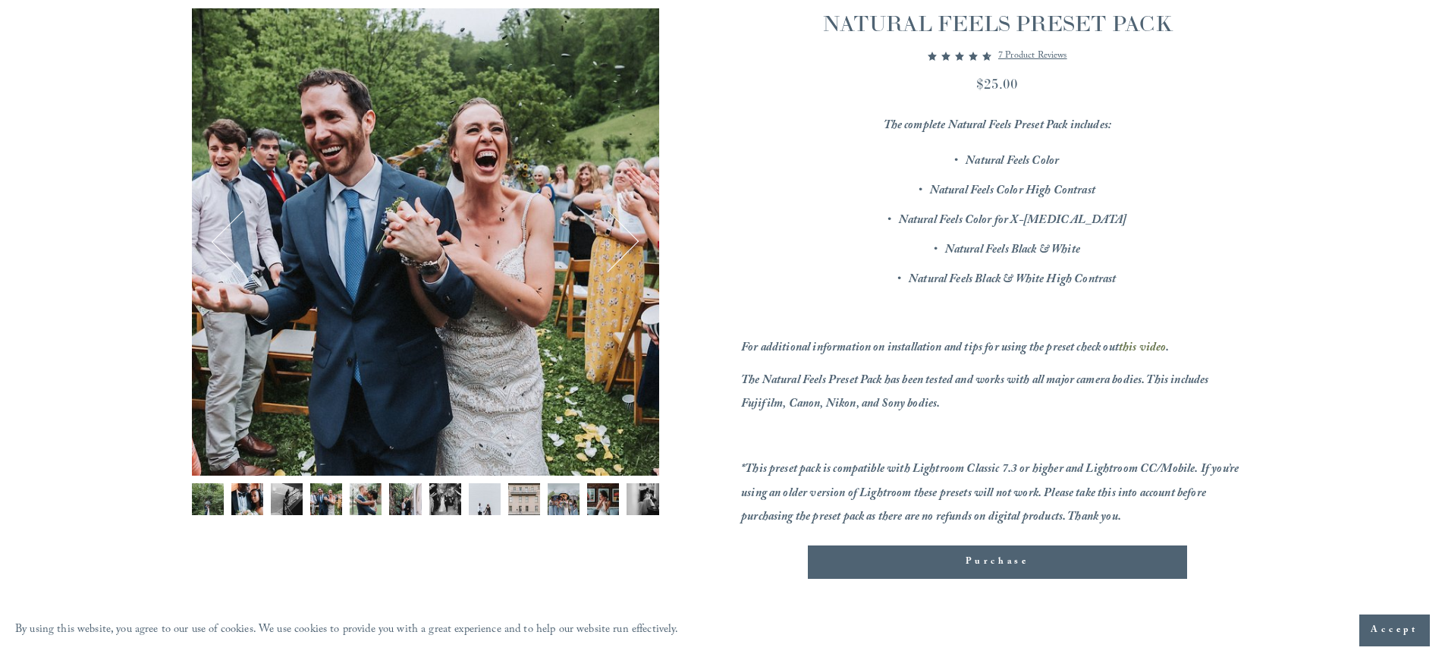
click at [400, 497] on img "Image 6 of 12" at bounding box center [405, 499] width 32 height 32
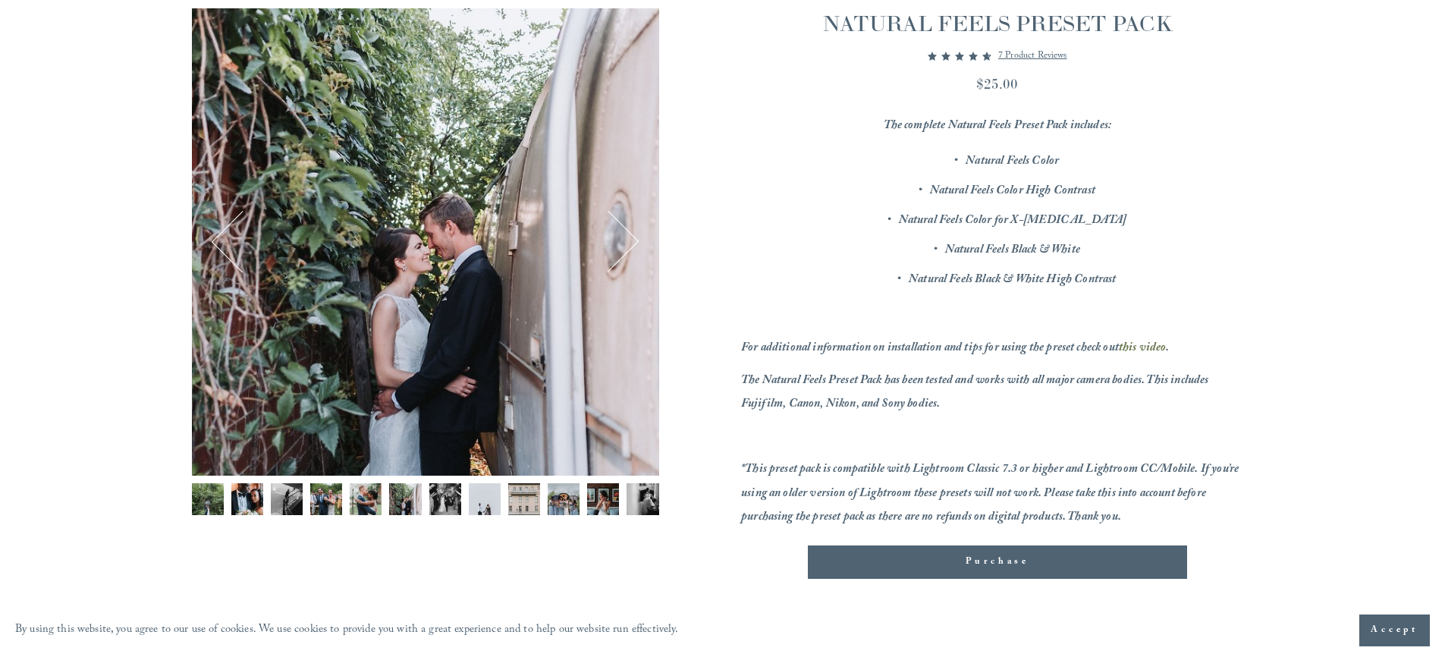
click at [418, 498] on img "Image 6 of 12" at bounding box center [405, 499] width 32 height 32
click at [432, 498] on img "Image 7 of 12" at bounding box center [445, 499] width 32 height 32
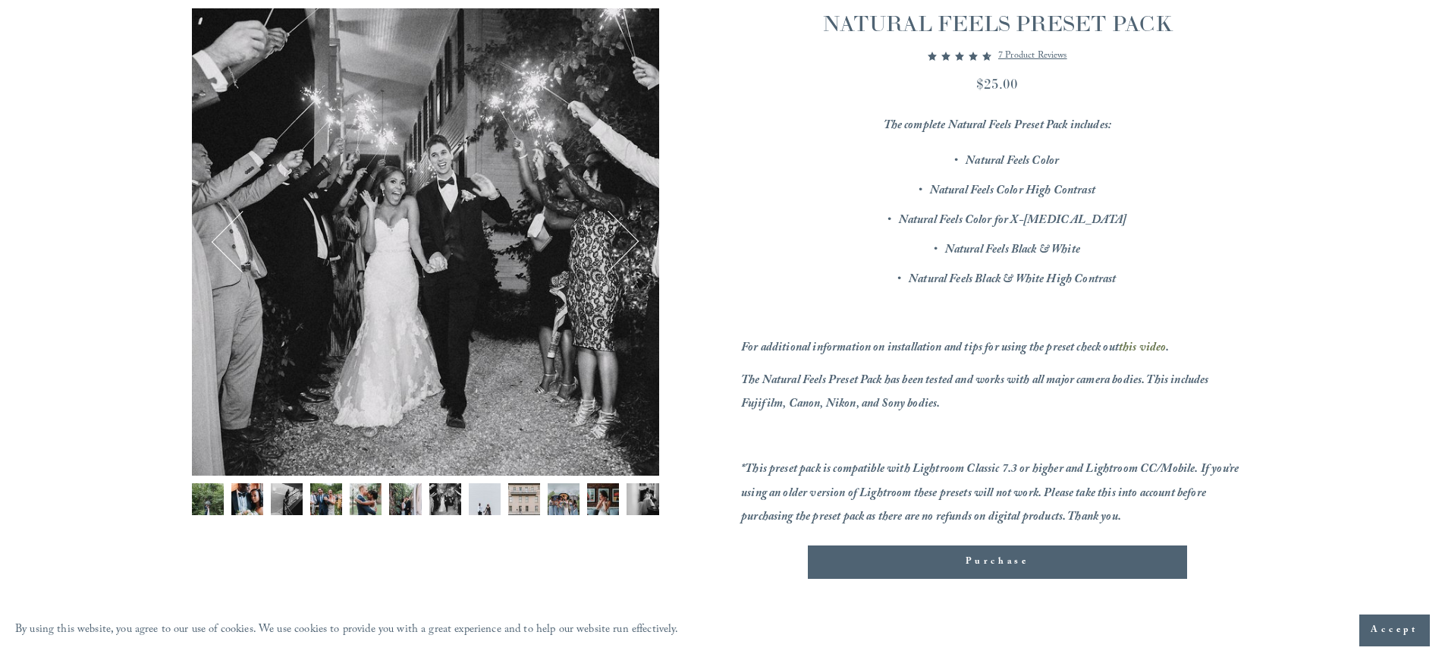
click at [455, 498] on img "Image 7 of 12" at bounding box center [445, 499] width 32 height 32
click at [465, 498] on div "Gallery thumbnails" at bounding box center [425, 503] width 467 height 40
click at [495, 503] on img "Image 8 of 12" at bounding box center [485, 499] width 32 height 32
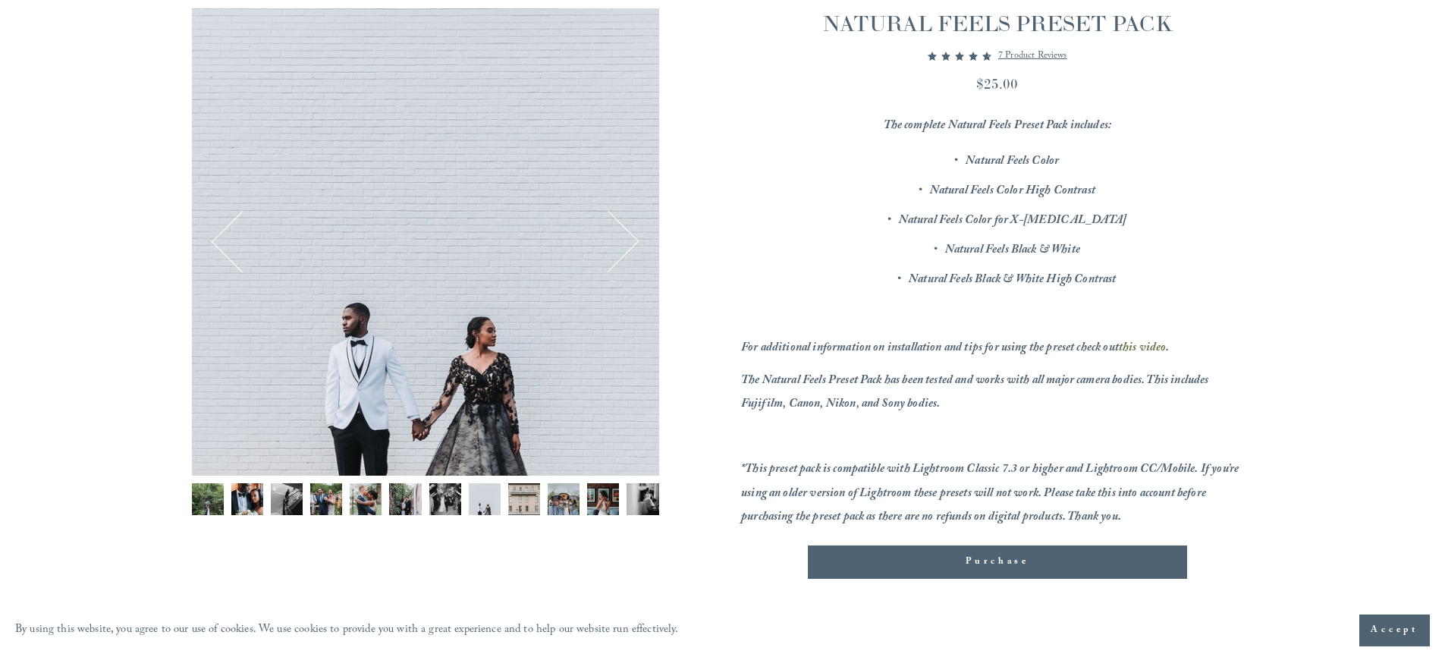
click at [515, 504] on img "Image 9 of 12" at bounding box center [524, 499] width 32 height 32
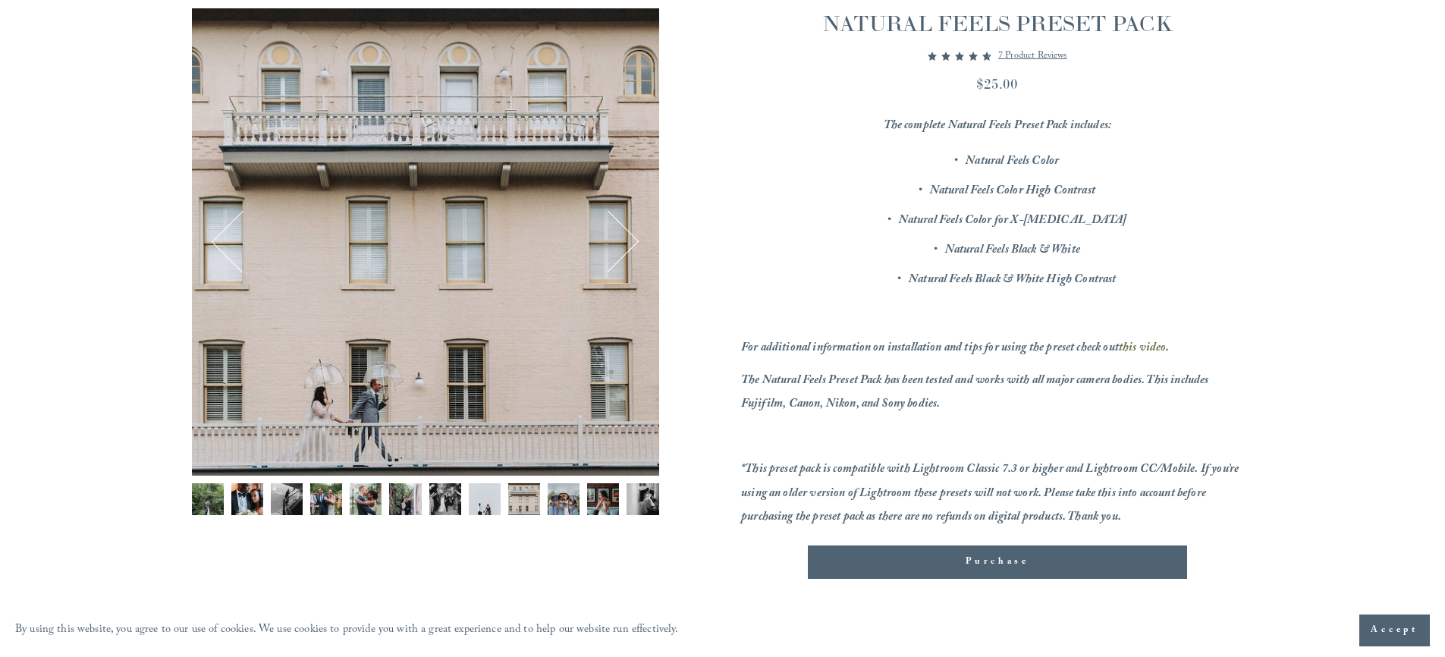
click at [536, 506] on img "Image 9 of 12" at bounding box center [524, 499] width 32 height 32
click at [551, 508] on img "Image 10 of 12" at bounding box center [564, 499] width 32 height 32
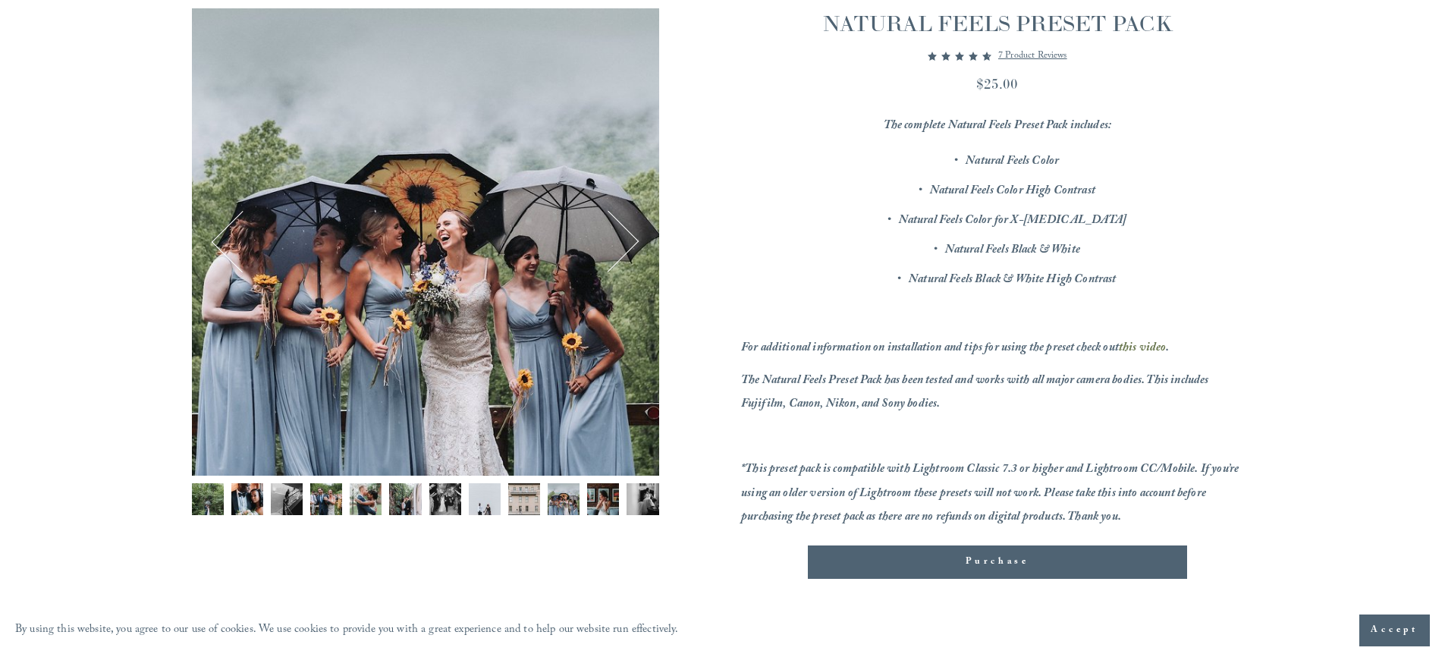
click at [600, 504] on img "Image 11 of 12" at bounding box center [603, 499] width 32 height 32
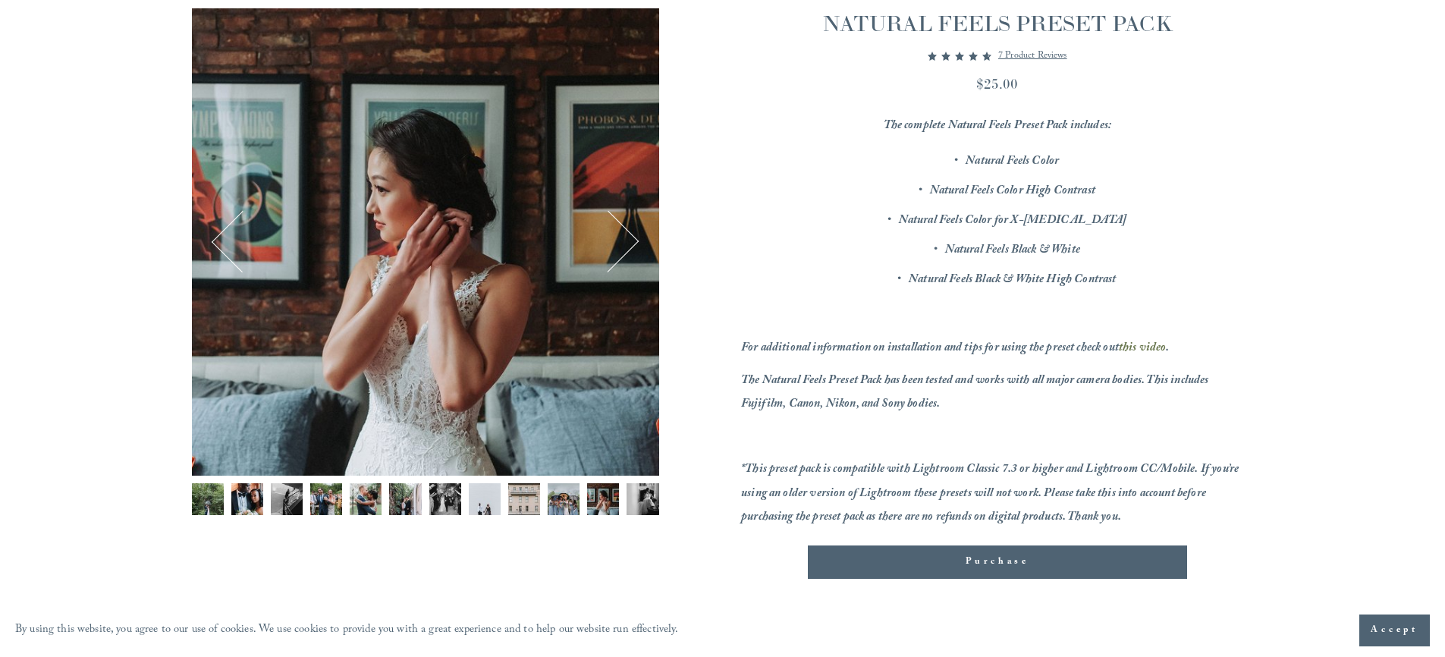
click at [639, 497] on img "Image 12 of 12" at bounding box center [643, 499] width 32 height 32
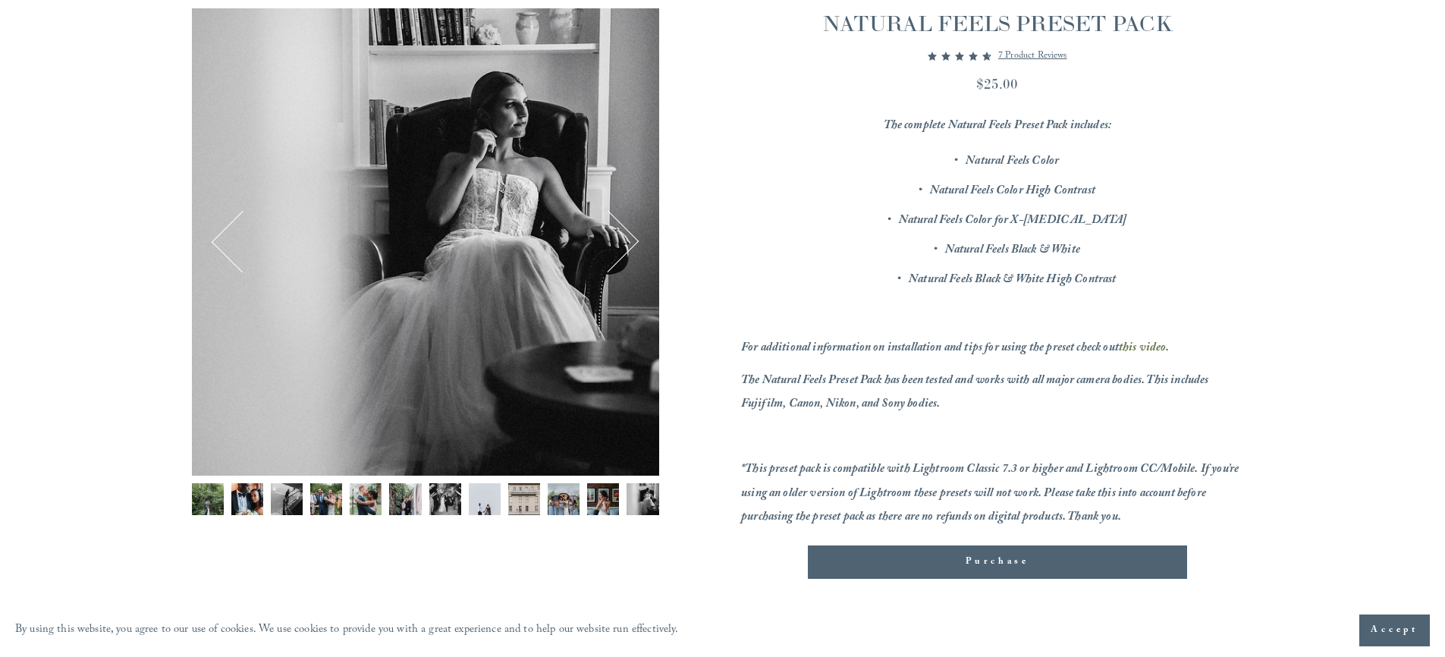
click at [627, 232] on button "Next" at bounding box center [608, 241] width 58 height 58
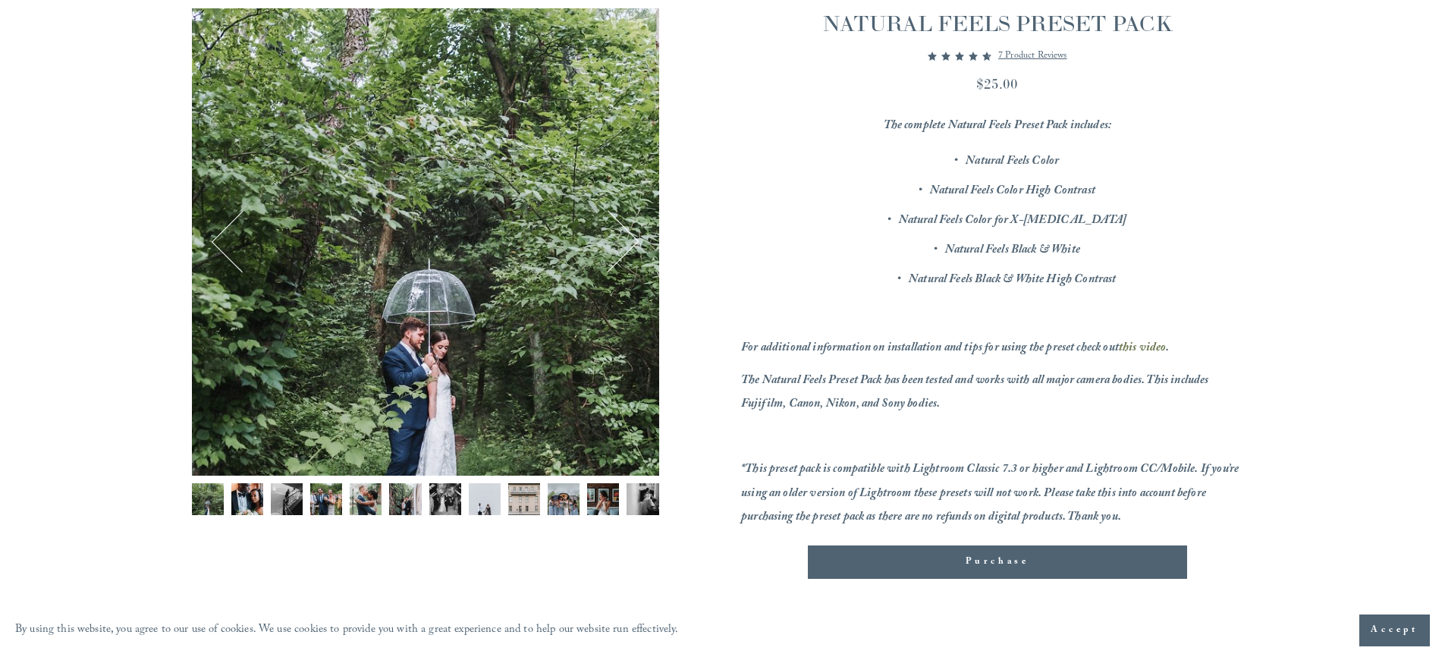
click at [627, 232] on button "Next" at bounding box center [608, 241] width 58 height 58
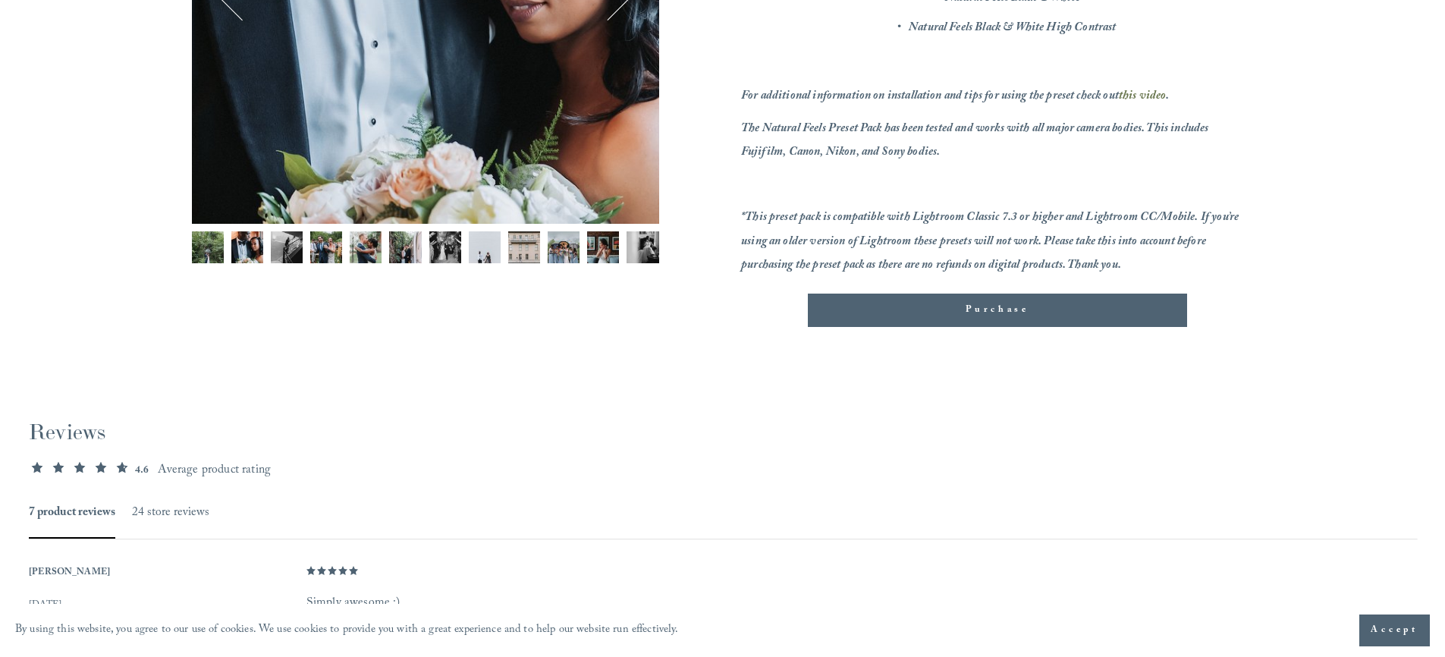
scroll to position [190, 0]
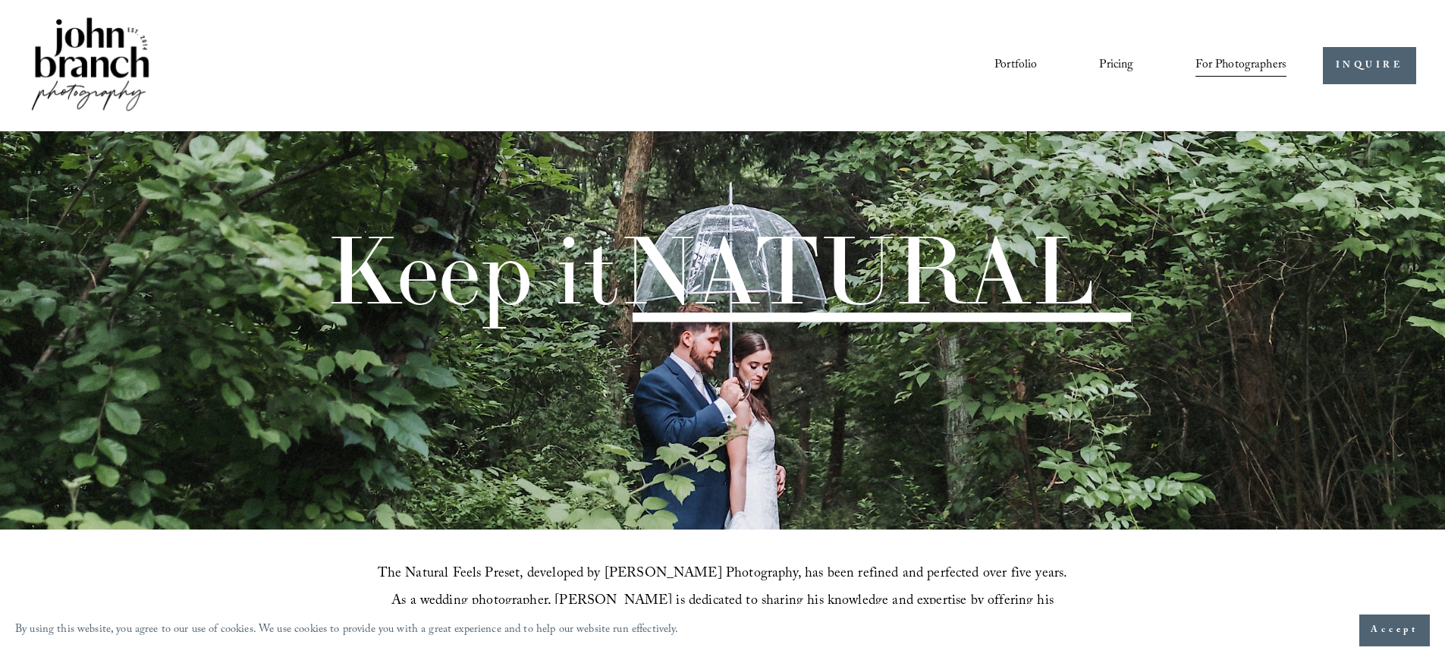
scroll to position [1644, 0]
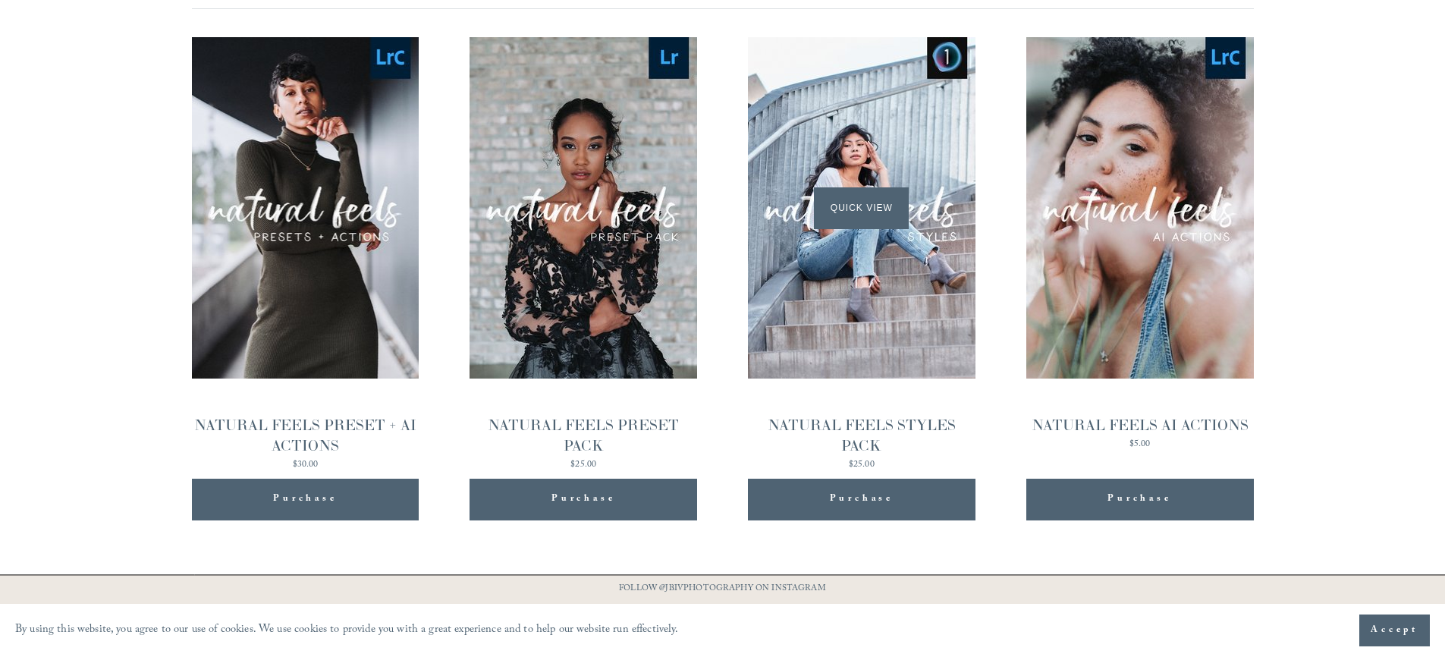
click at [808, 272] on div "Quick View" at bounding box center [862, 207] width 228 height 341
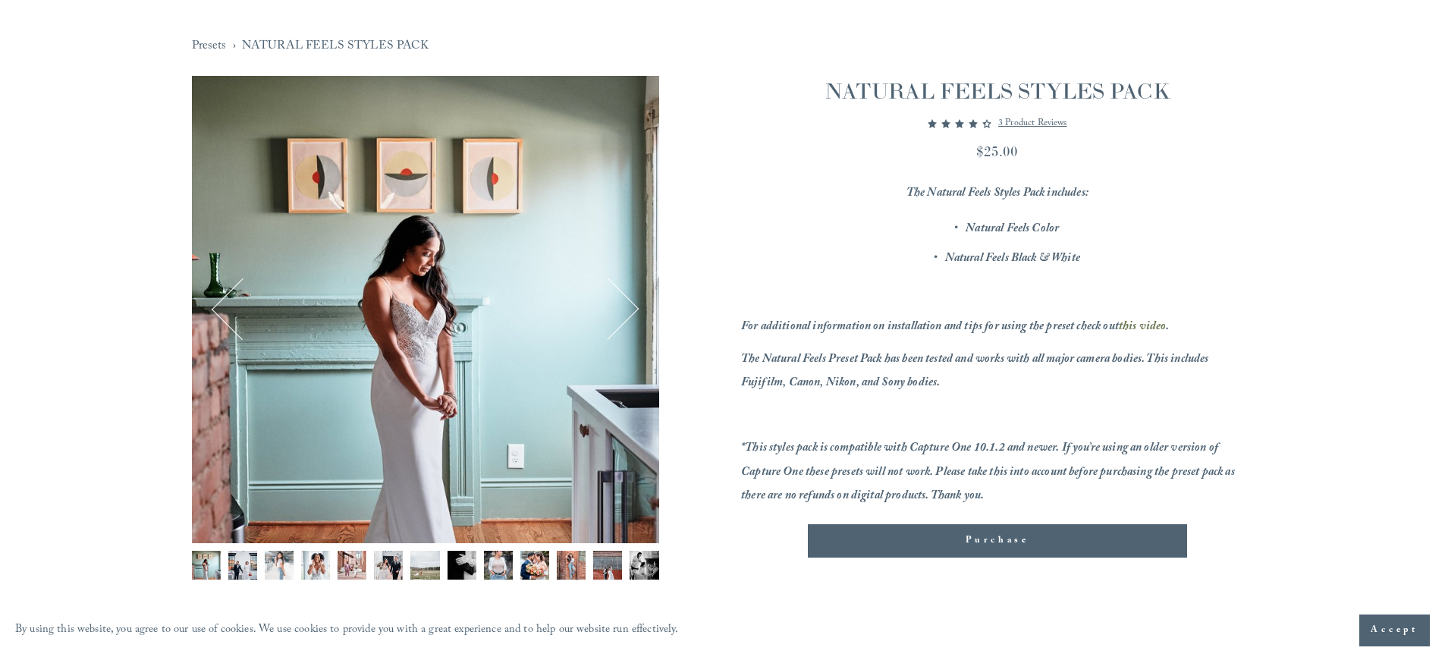
scroll to position [133, 0]
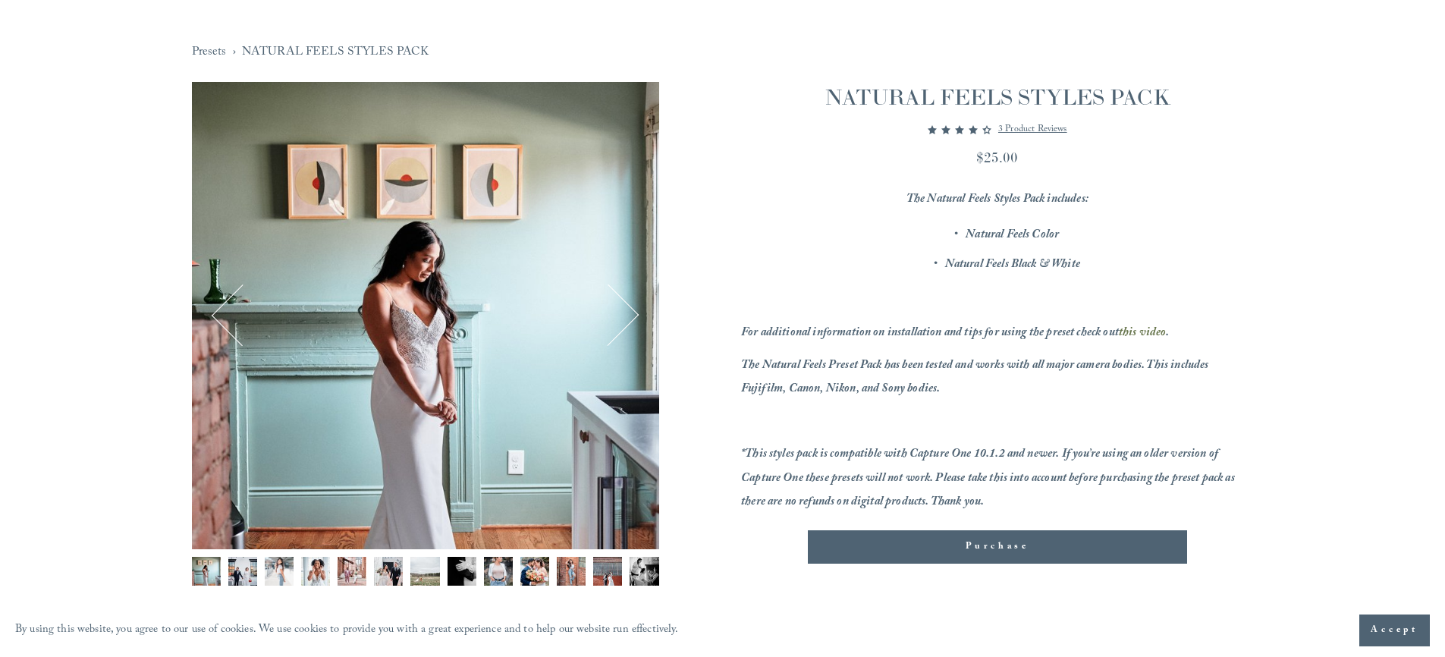
click at [626, 322] on button "Next" at bounding box center [608, 315] width 58 height 58
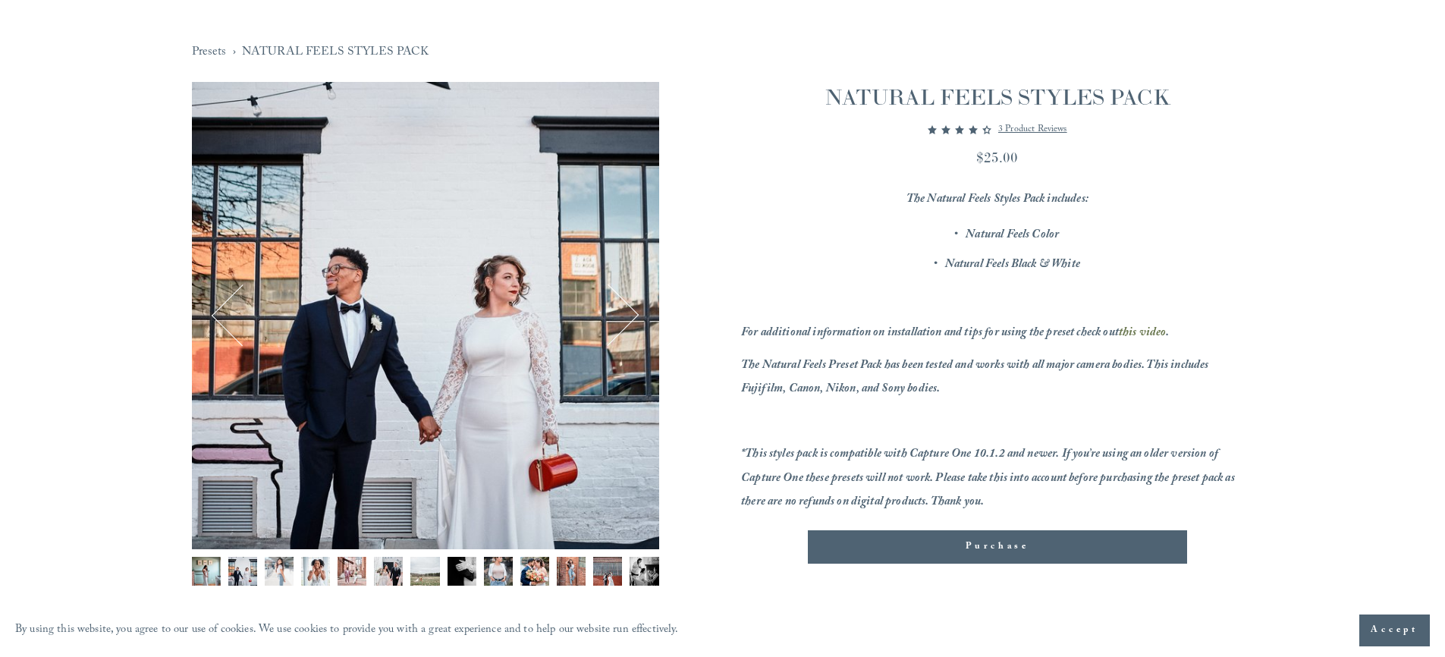
click at [626, 322] on button "Next" at bounding box center [608, 315] width 58 height 58
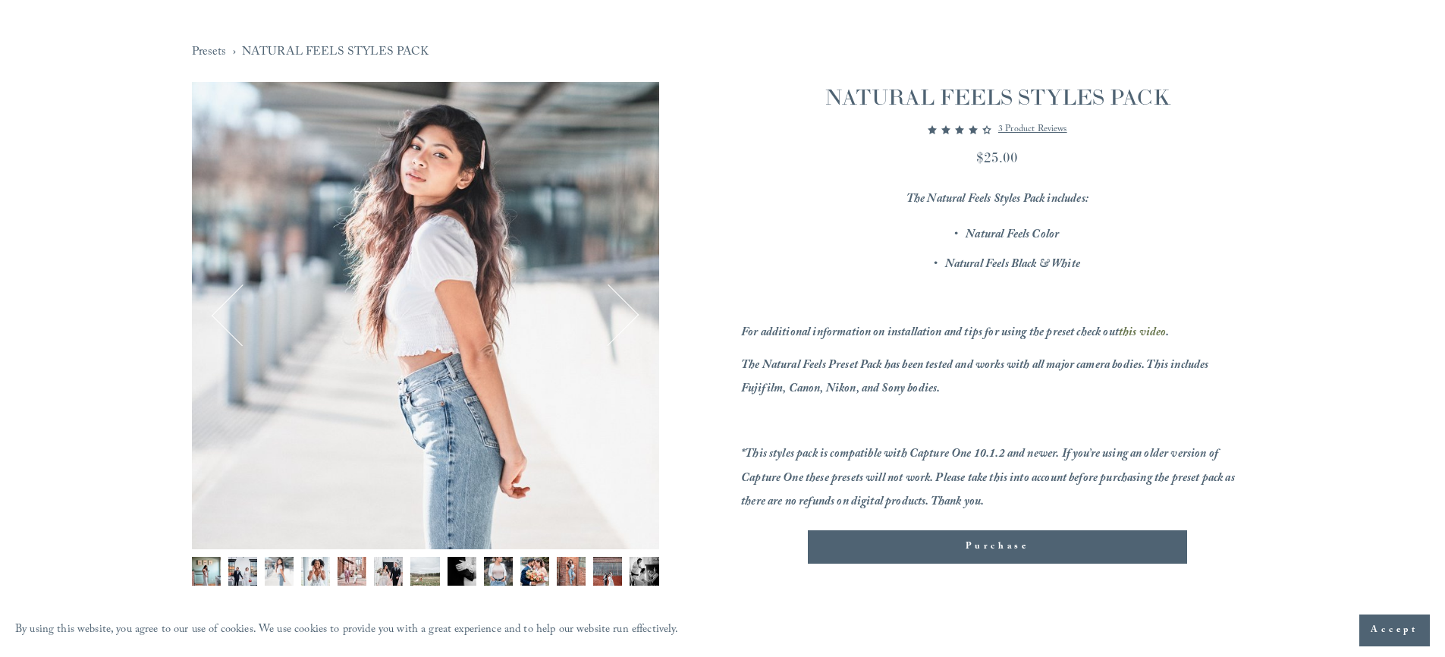
click at [626, 322] on button "Next" at bounding box center [608, 315] width 58 height 58
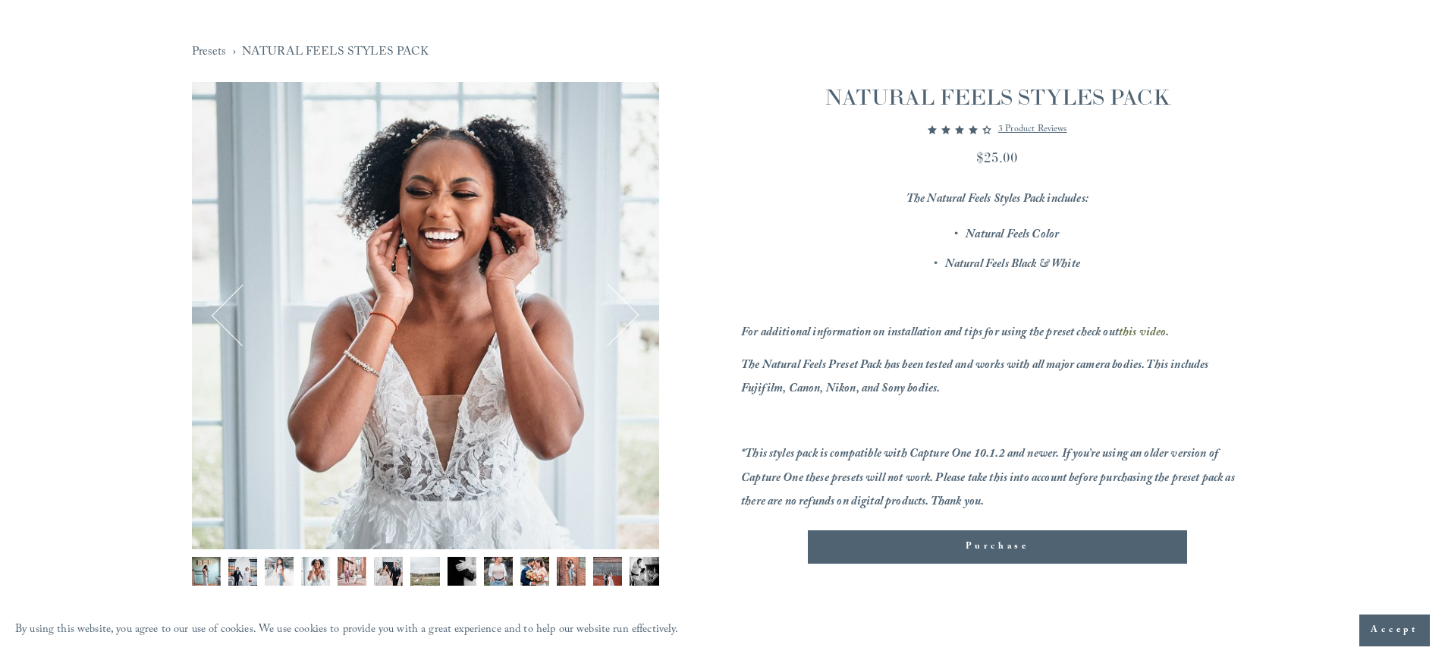
click at [616, 301] on button "Next" at bounding box center [608, 315] width 58 height 58
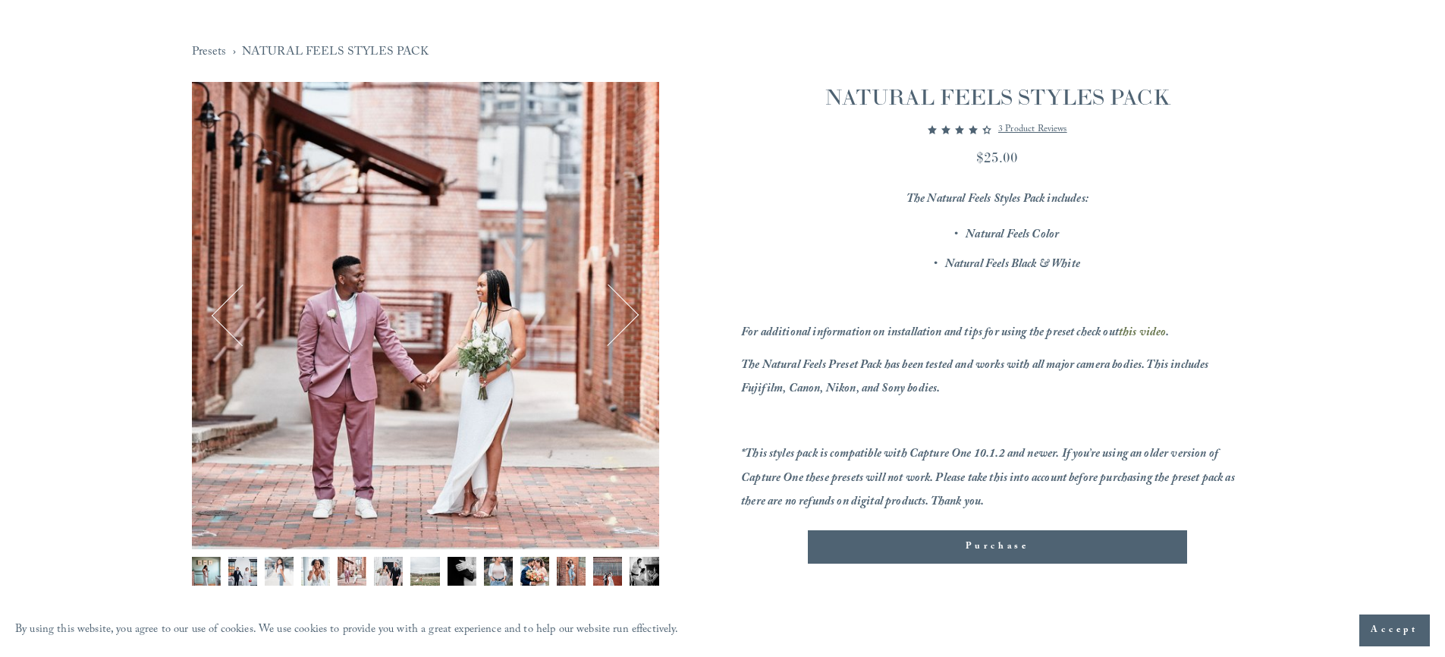
click at [616, 301] on button "Next" at bounding box center [608, 315] width 58 height 58
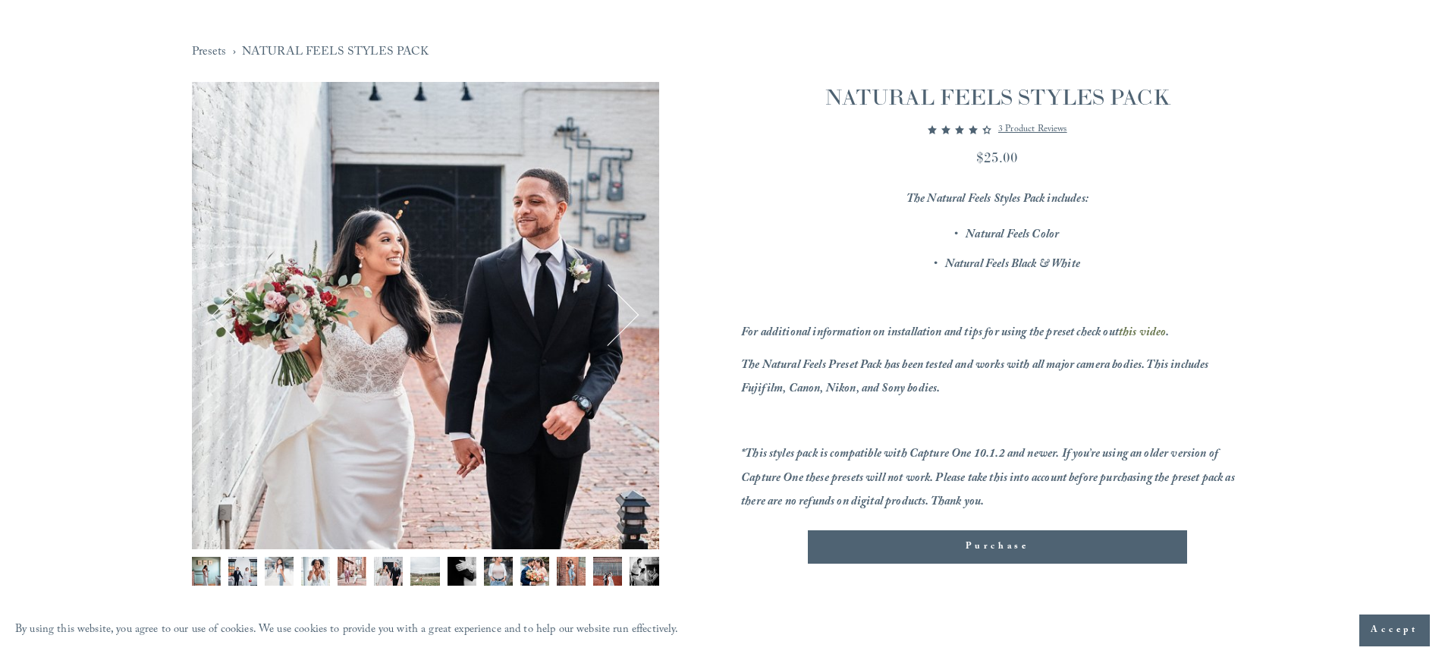
click at [616, 301] on button "Next" at bounding box center [608, 315] width 58 height 58
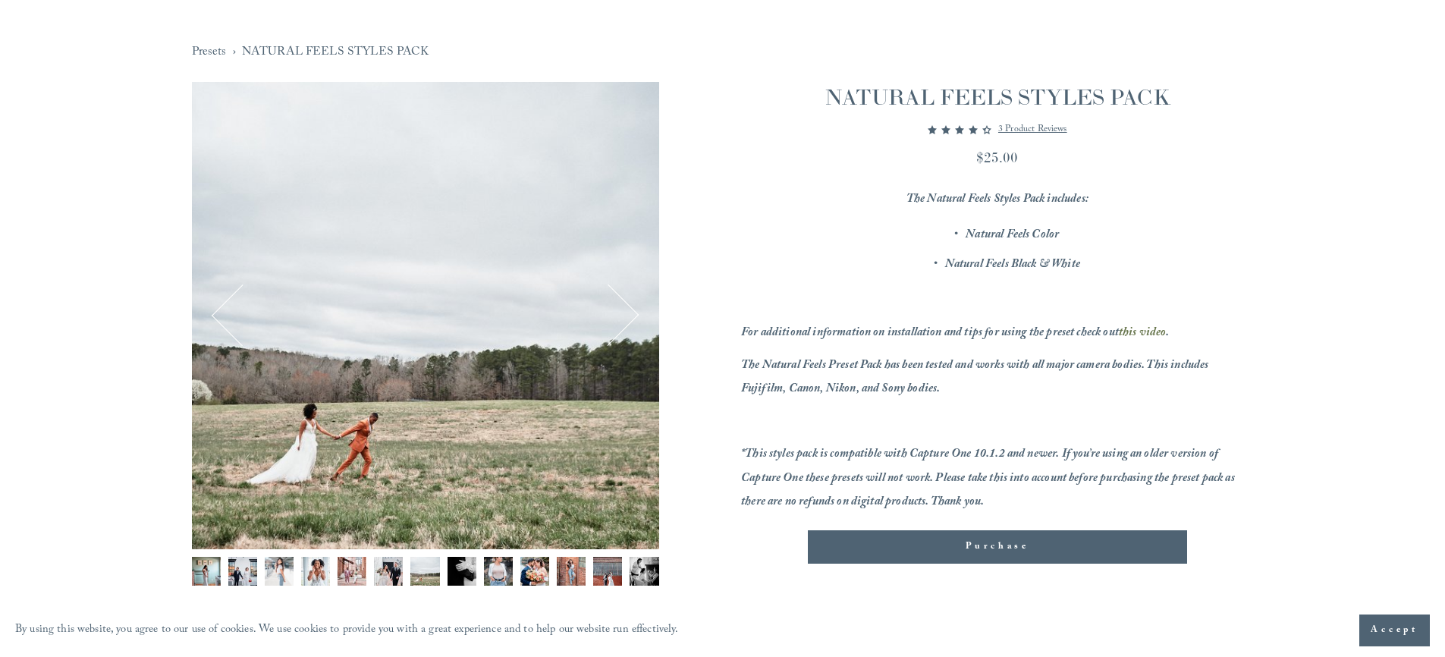
click at [616, 301] on button "Next" at bounding box center [608, 315] width 58 height 58
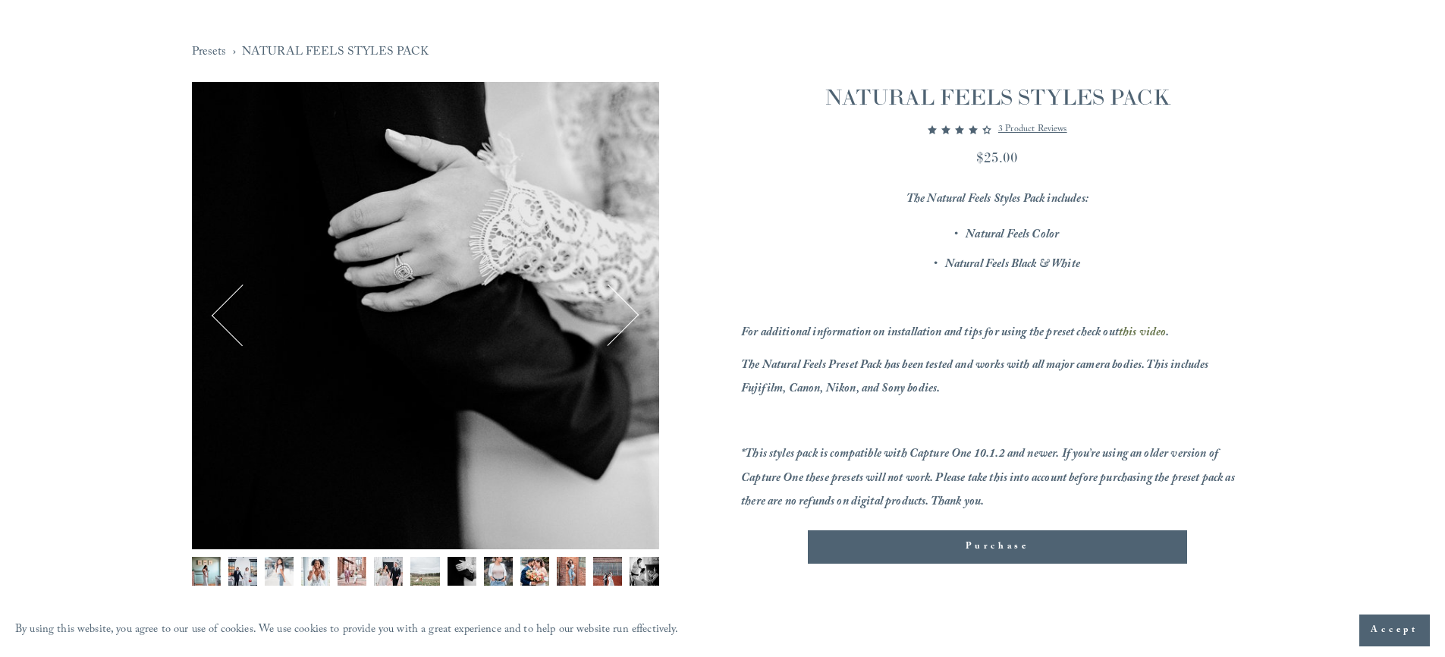
click at [614, 326] on button "Next" at bounding box center [608, 315] width 58 height 58
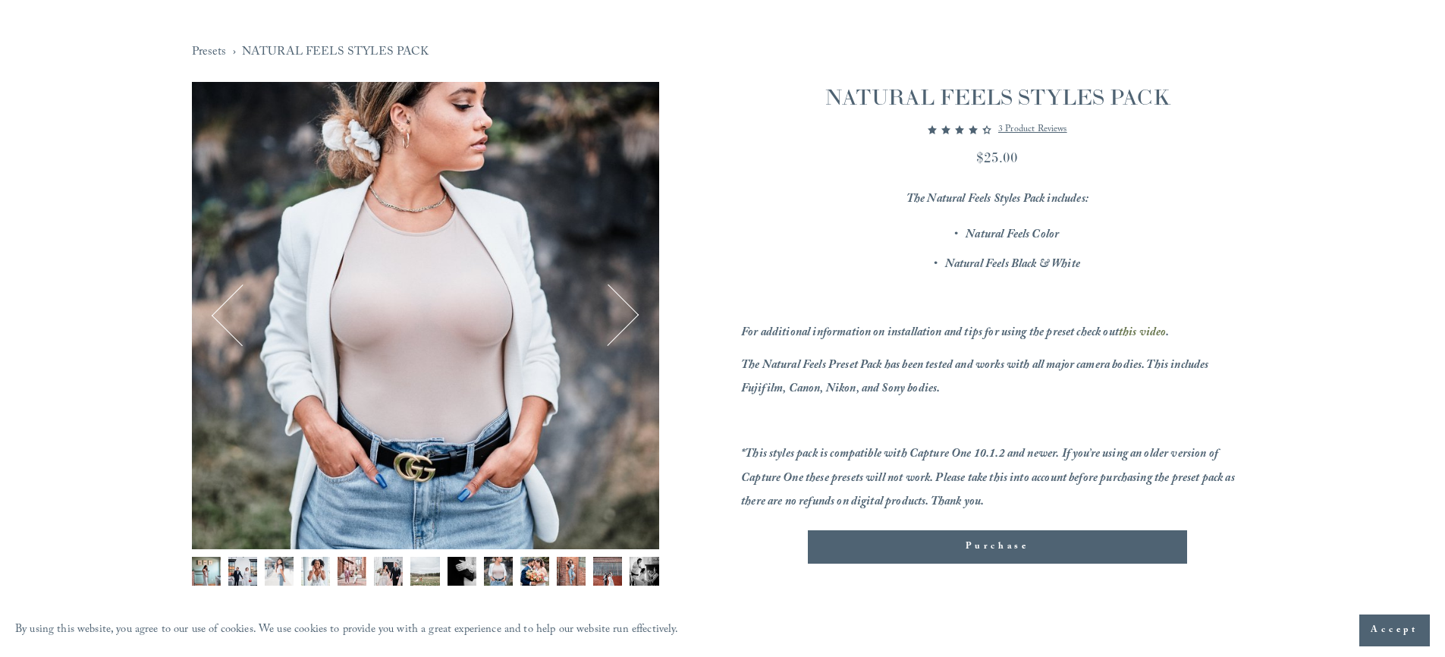
click at [614, 326] on button "Next" at bounding box center [608, 315] width 58 height 58
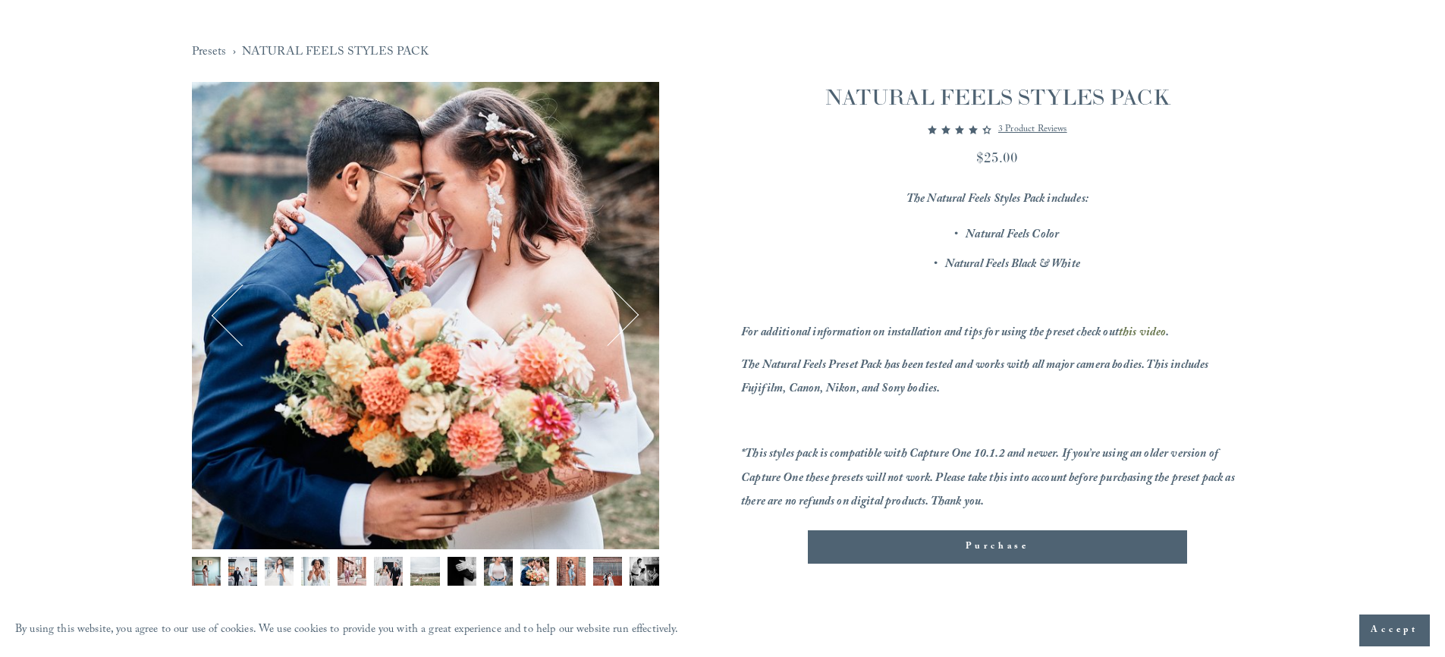
click at [627, 312] on button "Next" at bounding box center [608, 315] width 58 height 58
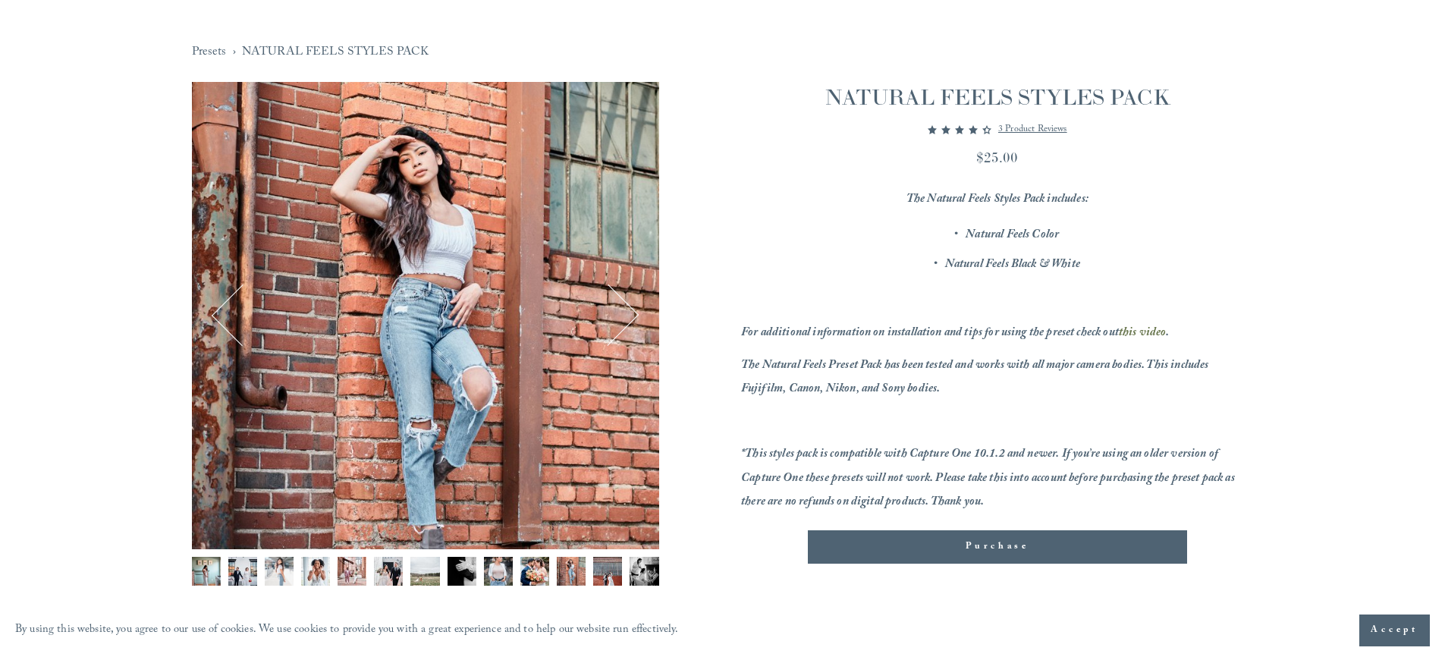
click at [627, 312] on button "Next" at bounding box center [608, 315] width 58 height 58
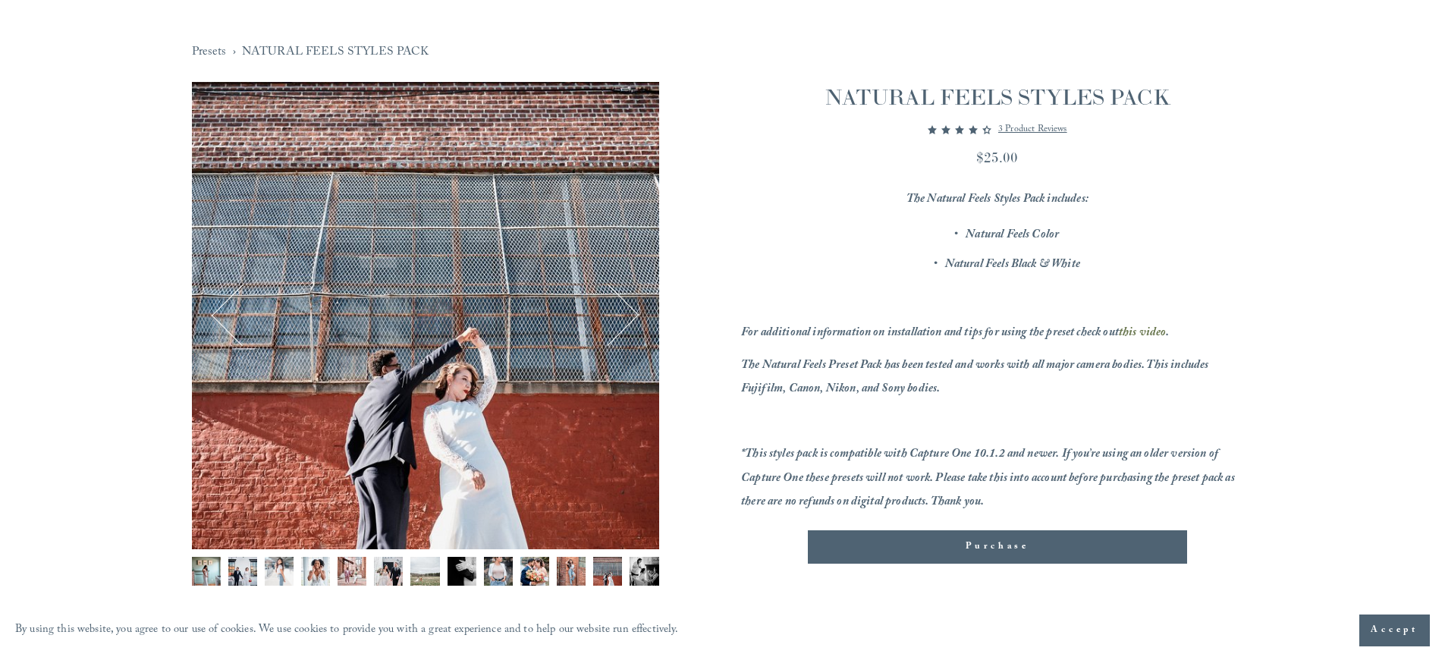
click at [627, 312] on button "Next" at bounding box center [608, 315] width 58 height 58
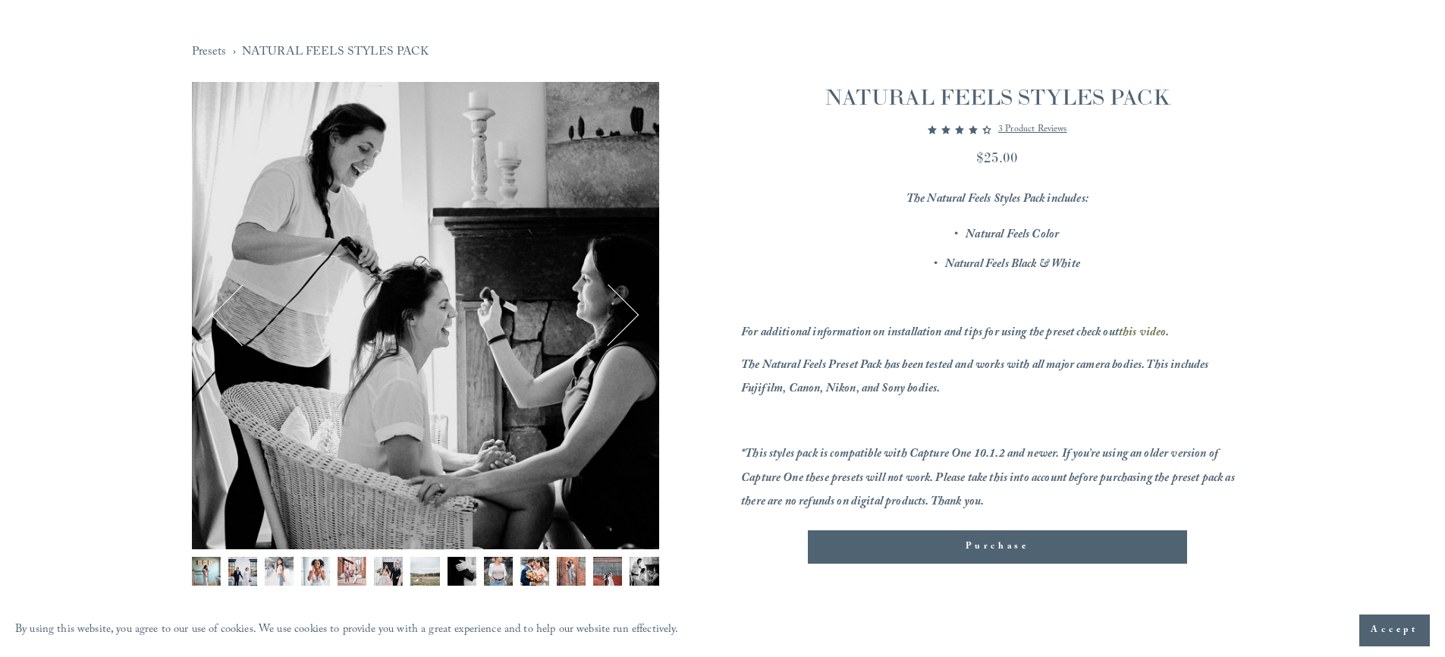
click at [619, 302] on button "Next" at bounding box center [608, 315] width 58 height 58
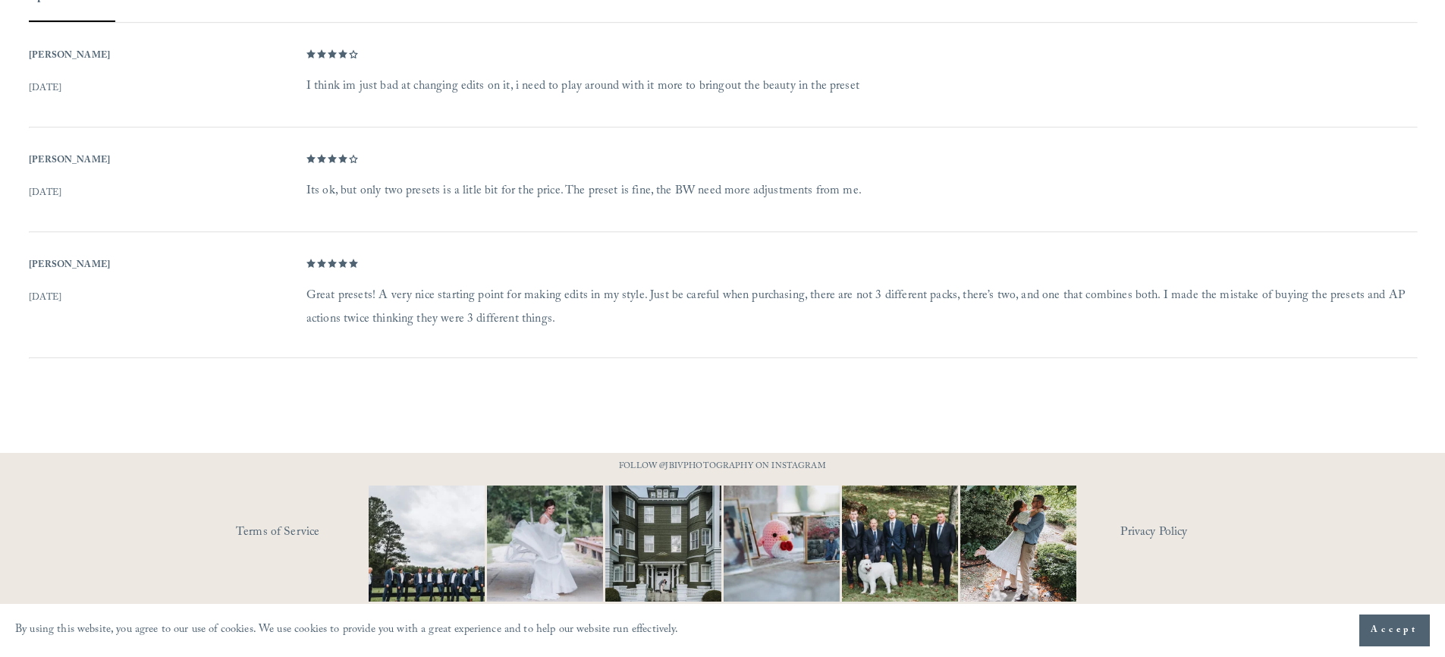
scroll to position [975, 0]
